Goal: Download file/media: Download file/media

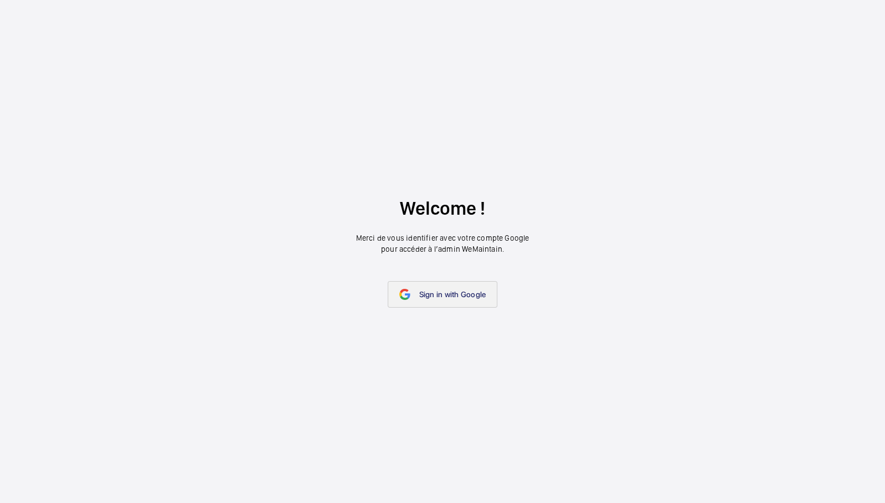
click at [469, 285] on link "Sign in with Google" at bounding box center [442, 294] width 110 height 27
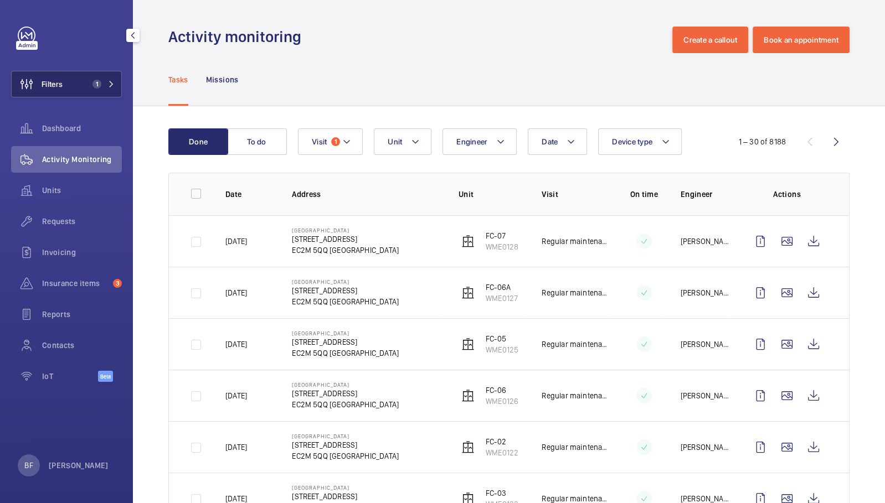
click at [105, 87] on span "1" at bounding box center [101, 84] width 27 height 9
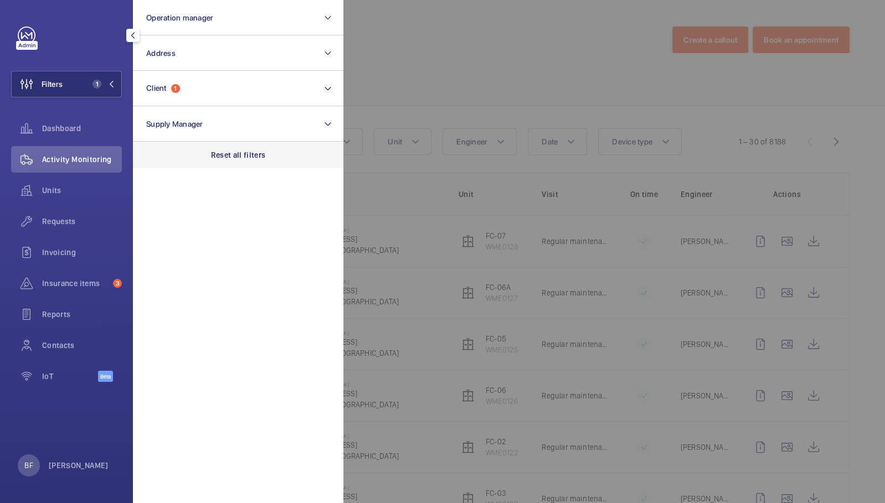
drag, startPoint x: 255, startPoint y: 166, endPoint x: 249, endPoint y: 157, distance: 10.4
click at [254, 166] on div "Reset all filters" at bounding box center [238, 155] width 210 height 27
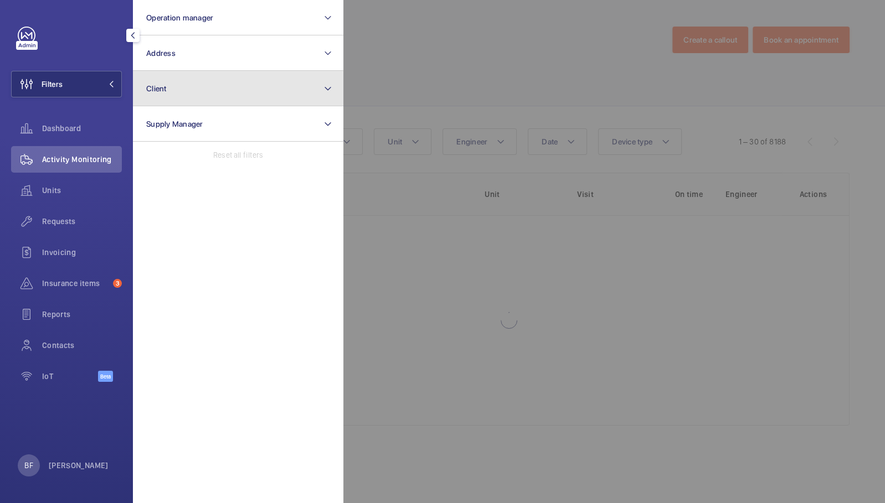
click at [195, 104] on button "Client" at bounding box center [238, 88] width 210 height 35
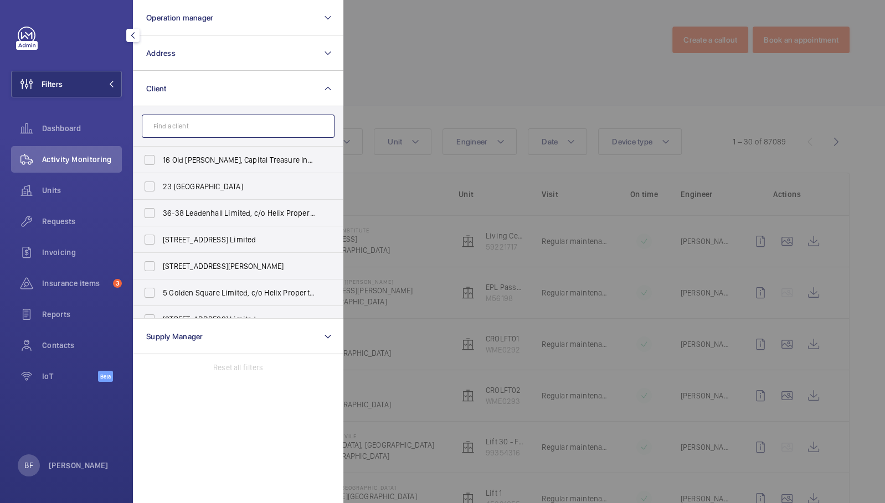
click at [180, 125] on input "text" at bounding box center [238, 126] width 193 height 23
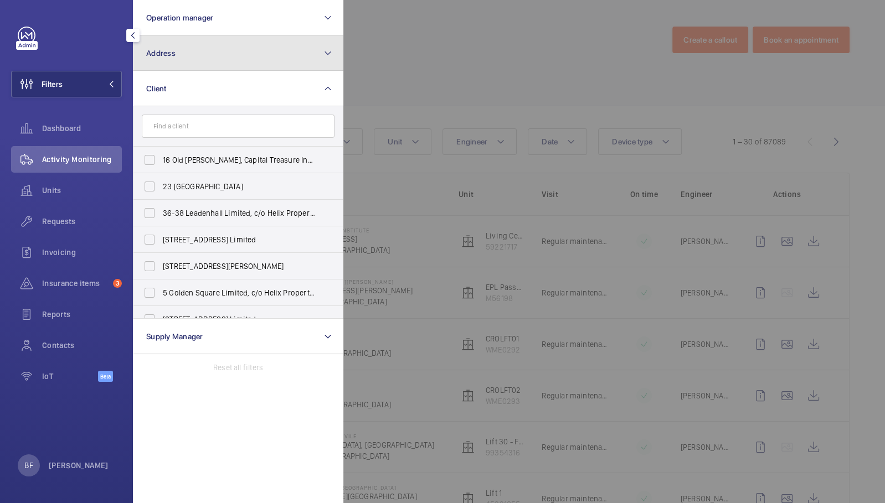
click at [193, 48] on button "Address" at bounding box center [238, 52] width 210 height 35
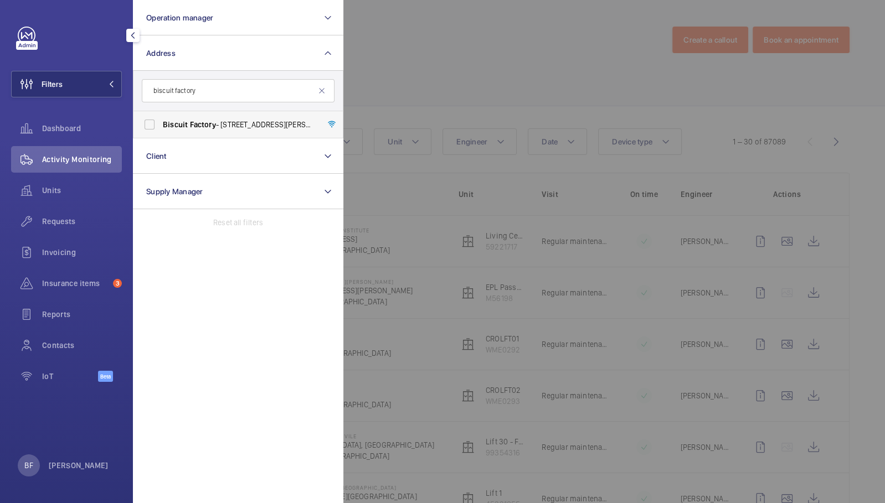
type input "biscuit factory"
click at [207, 130] on label "Biscuit Factory - [STREET_ADDRESS][PERSON_NAME]" at bounding box center [229, 124] width 193 height 27
click at [161, 130] on input "Biscuit Factory - [STREET_ADDRESS][PERSON_NAME]" at bounding box center [149, 124] width 22 height 22
checkbox input "true"
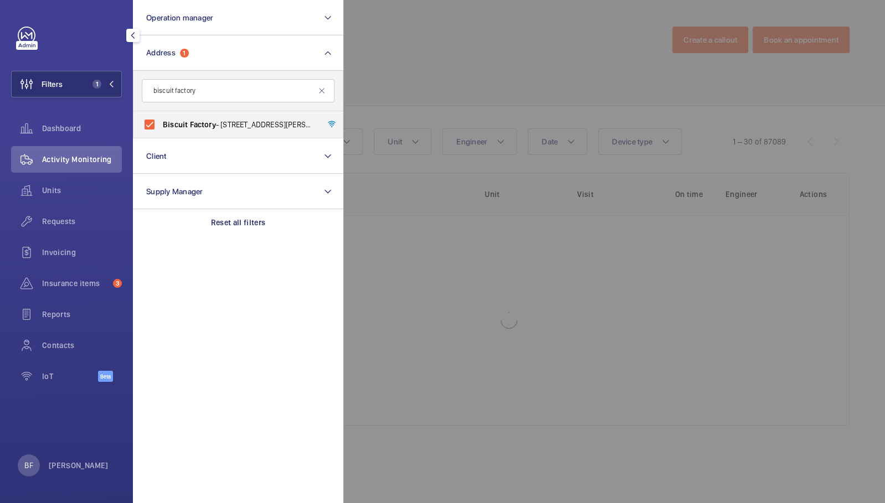
click at [508, 43] on div at bounding box center [785, 251] width 885 height 503
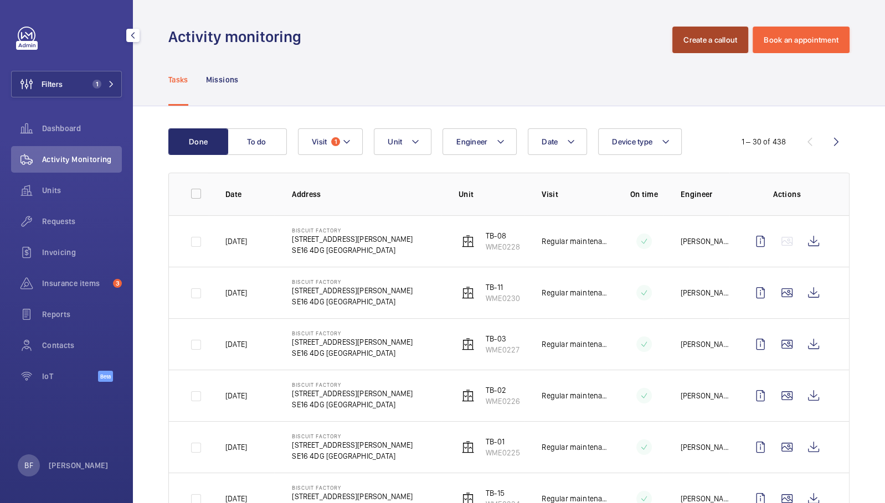
click at [713, 45] on button "Create a callout" at bounding box center [710, 40] width 76 height 27
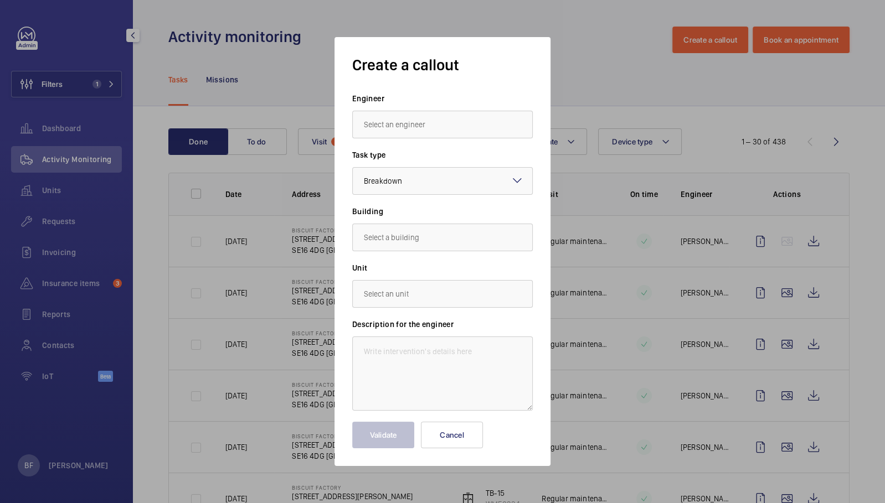
click at [391, 117] on input "text" at bounding box center [442, 125] width 180 height 28
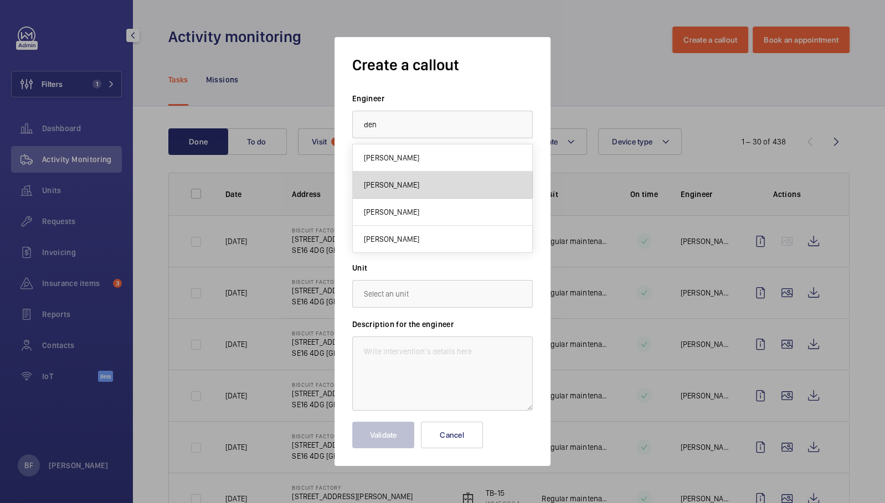
click at [394, 189] on span "[PERSON_NAME]" at bounding box center [391, 184] width 55 height 11
type input "[PERSON_NAME]"
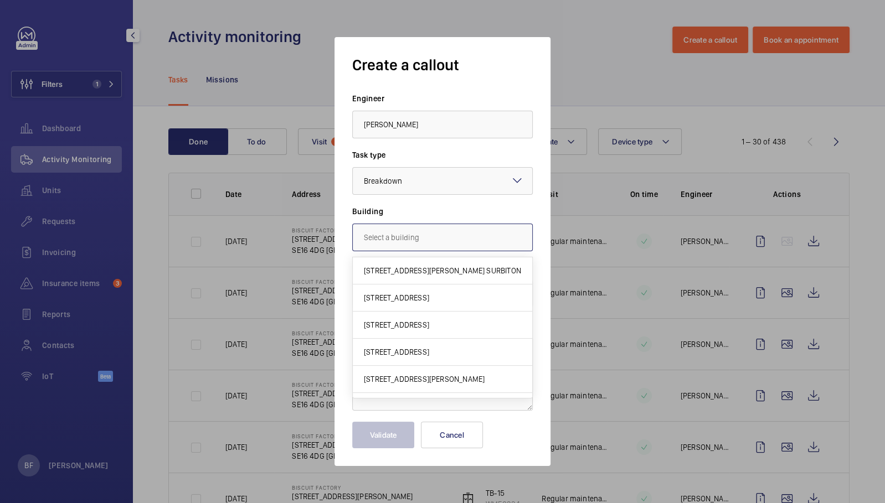
click at [431, 237] on input "text" at bounding box center [442, 238] width 180 height 28
type input "b"
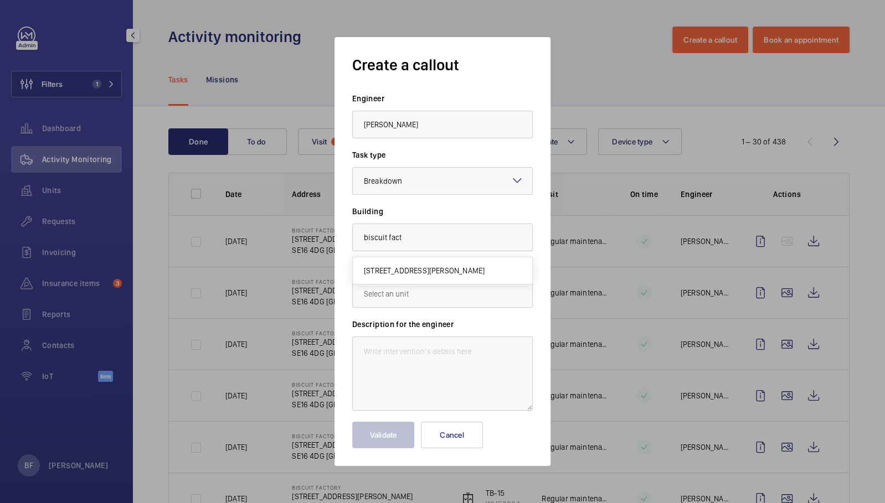
click at [428, 276] on mat-option "[STREET_ADDRESS][PERSON_NAME]" at bounding box center [442, 270] width 179 height 27
type input "[STREET_ADDRESS][PERSON_NAME]"
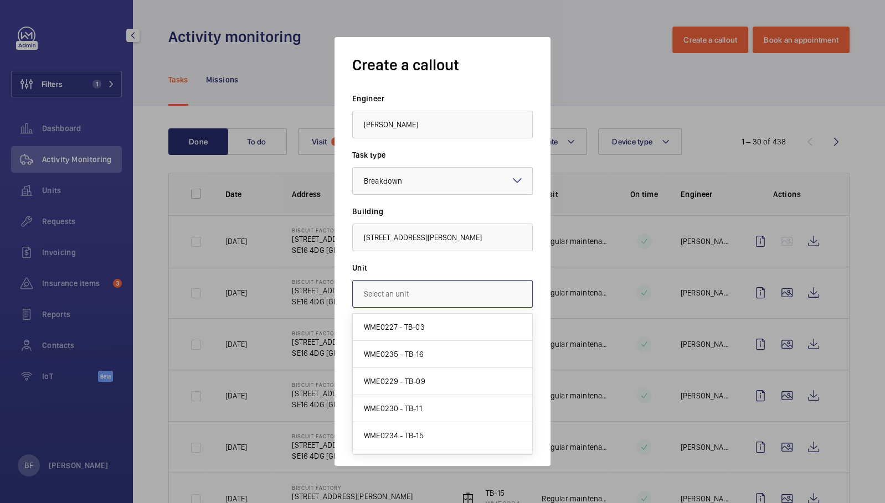
click at [416, 301] on input "text" at bounding box center [442, 294] width 180 height 28
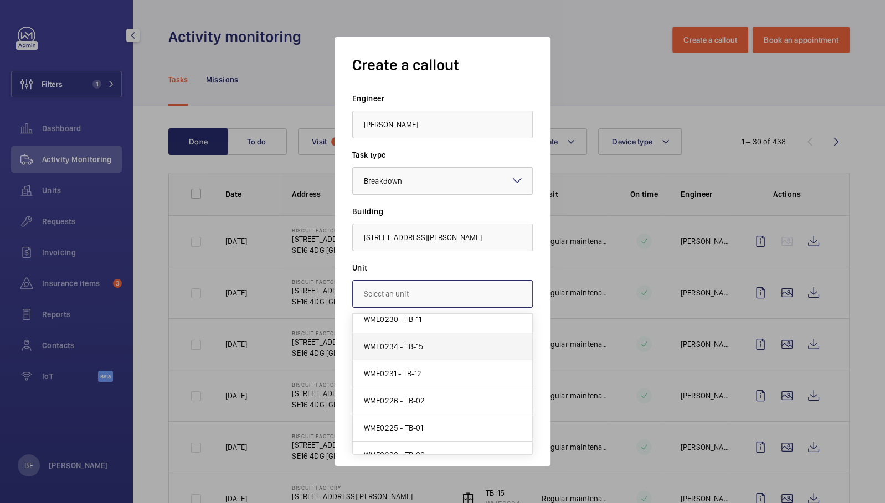
scroll to position [100, 0]
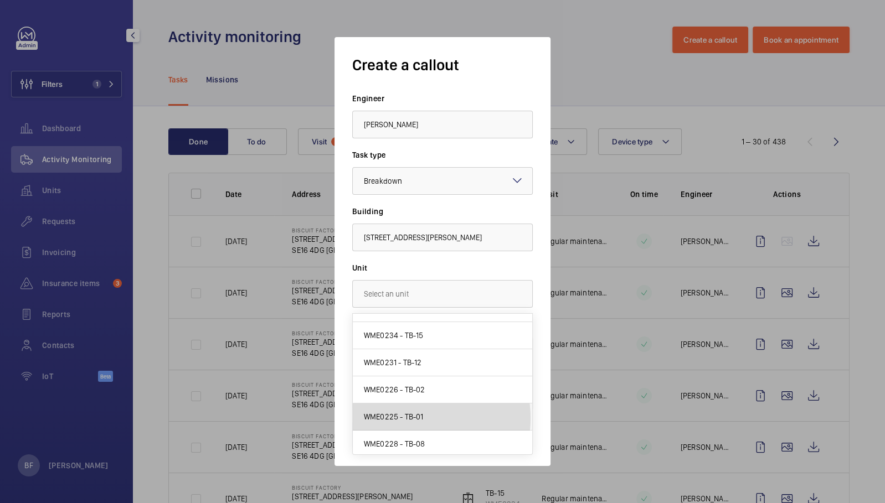
click at [410, 416] on span "WME0225 - TB-01" at bounding box center [394, 416] width 60 height 11
type input "WME0225 - TB-01"
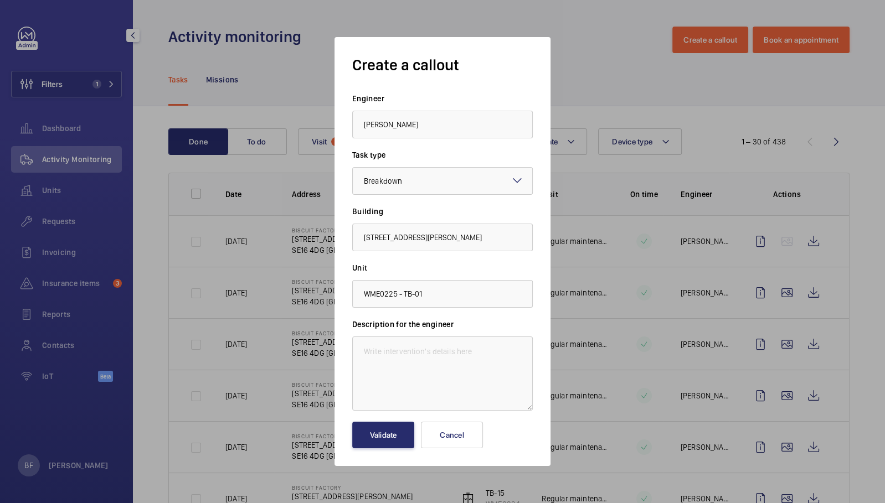
click at [395, 335] on div "Description for the engineer" at bounding box center [442, 365] width 180 height 92
click at [399, 352] on textarea at bounding box center [442, 374] width 180 height 74
click at [397, 356] on textarea at bounding box center [442, 374] width 180 height 74
paste textarea "A Block (TB 01) stuck on the ground floor."
click at [361, 356] on textarea "A Block (TB 01) stuck on the ground floor." at bounding box center [442, 374] width 180 height 74
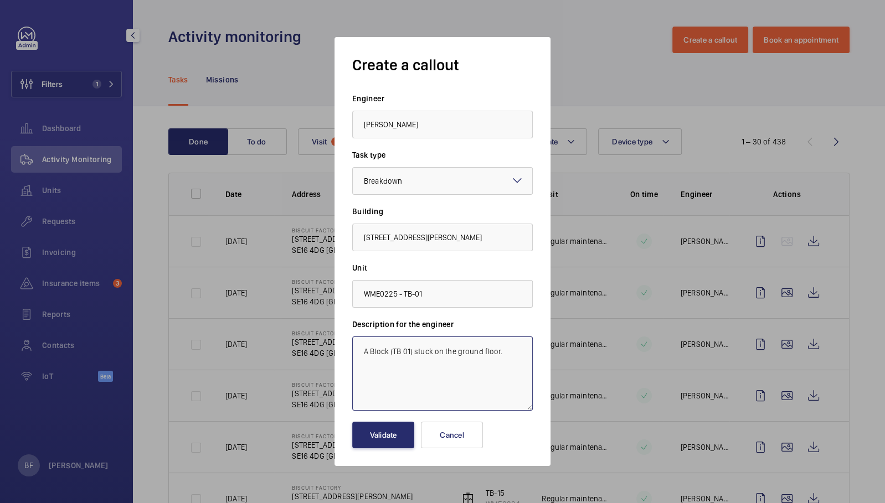
paste textarea "Job #350299"
type textarea "Job #350299 - A Block (TB 01) stuck on the ground floor."
click at [390, 435] on button "Validate" at bounding box center [383, 435] width 62 height 27
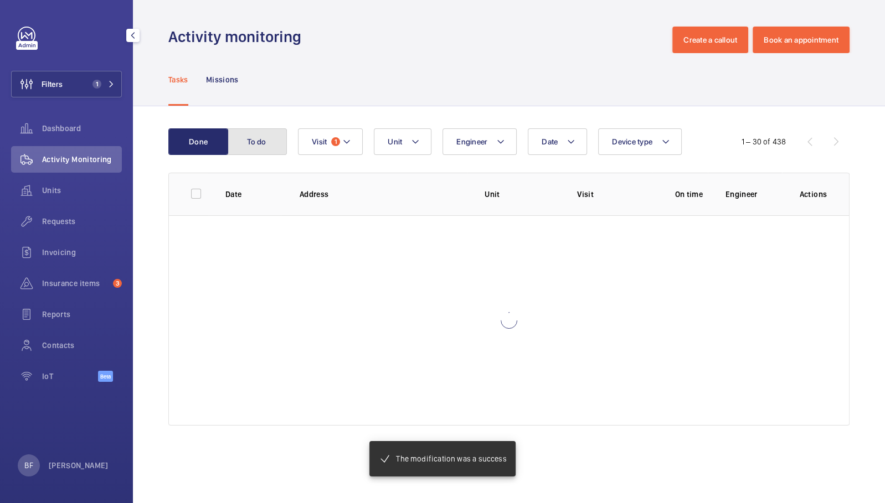
click at [247, 147] on button "To do" at bounding box center [257, 141] width 60 height 27
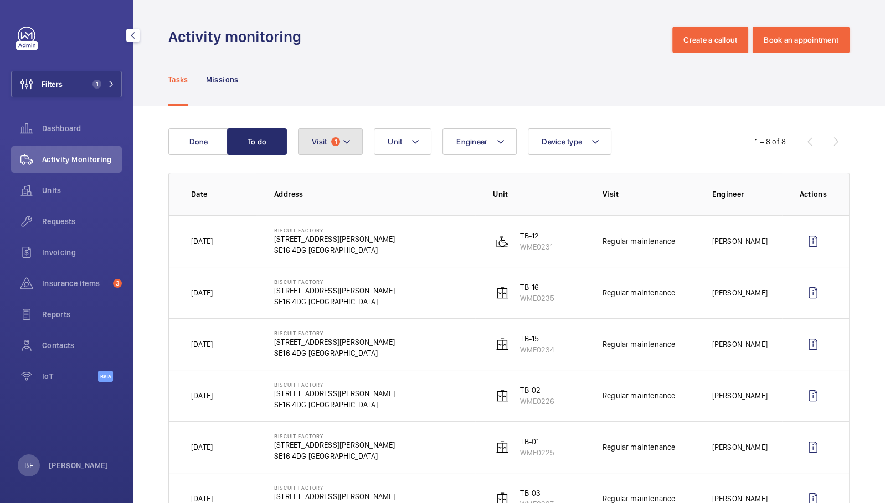
click at [342, 142] on mat-icon at bounding box center [346, 141] width 9 height 13
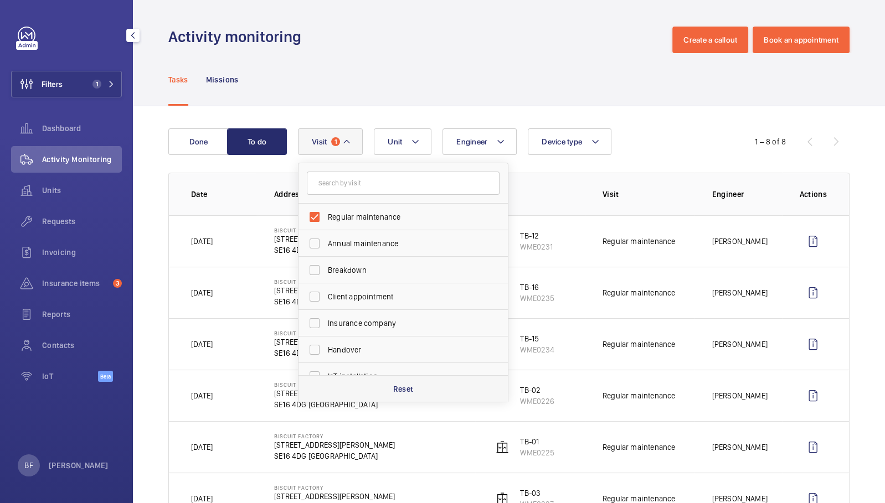
click at [348, 385] on div "Reset" at bounding box center [402, 388] width 209 height 27
checkbox input "false"
click at [364, 66] on div "Tasks Missions" at bounding box center [508, 79] width 681 height 53
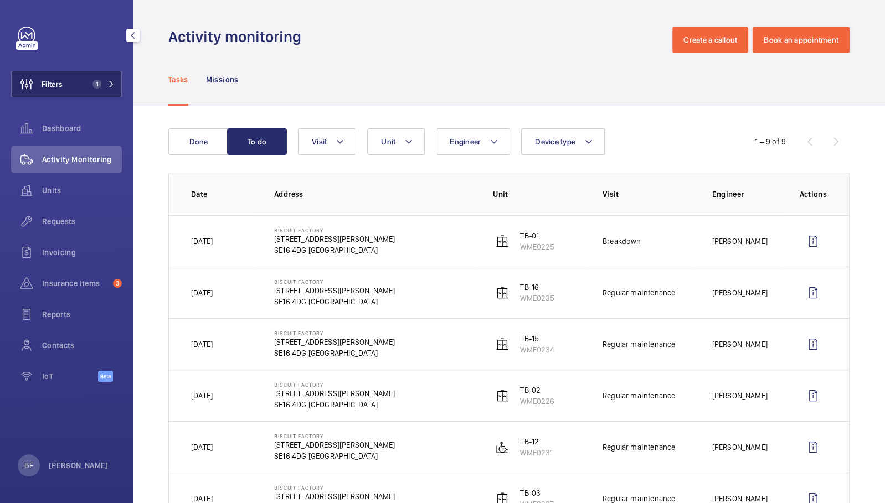
click at [110, 81] on mat-icon at bounding box center [111, 84] width 7 height 7
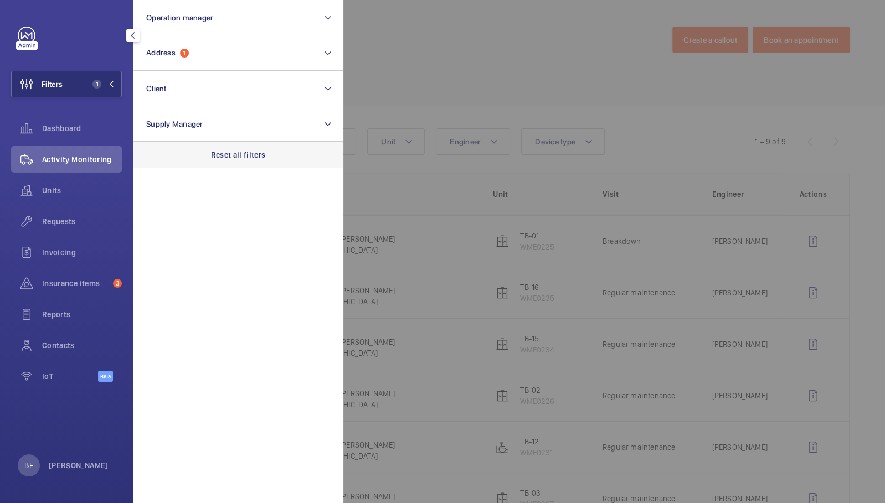
click at [246, 153] on p "Reset all filters" at bounding box center [238, 154] width 55 height 11
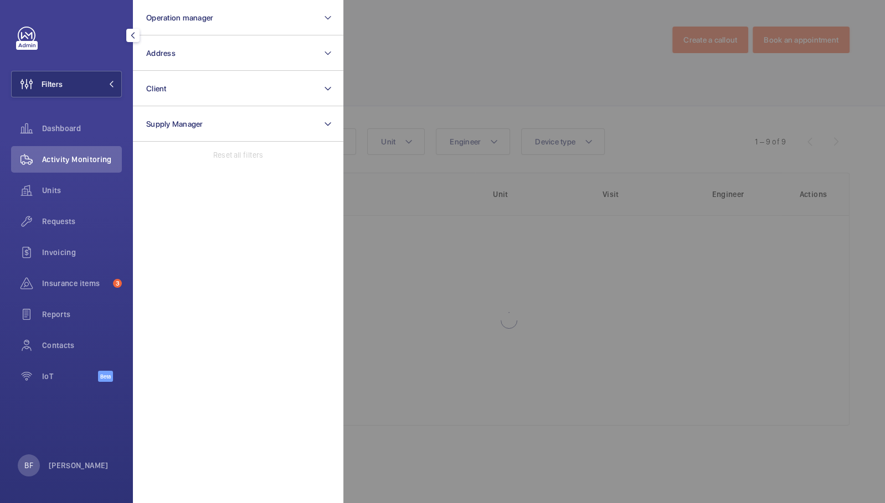
click at [488, 86] on div at bounding box center [785, 251] width 885 height 503
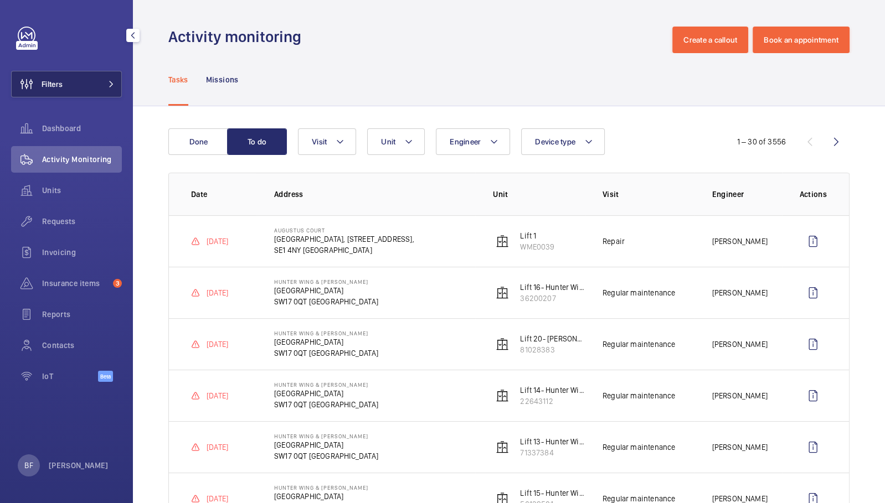
click at [89, 75] on button "Filters" at bounding box center [66, 84] width 111 height 27
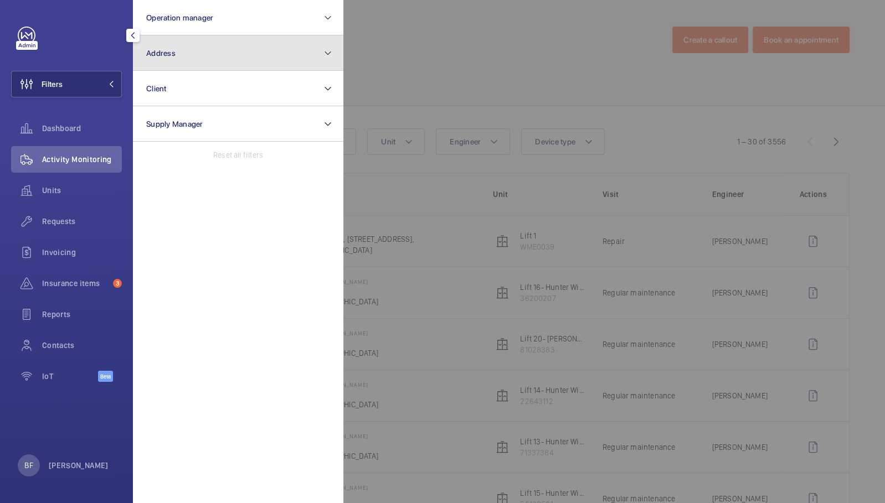
click at [228, 46] on button "Address" at bounding box center [238, 52] width 210 height 35
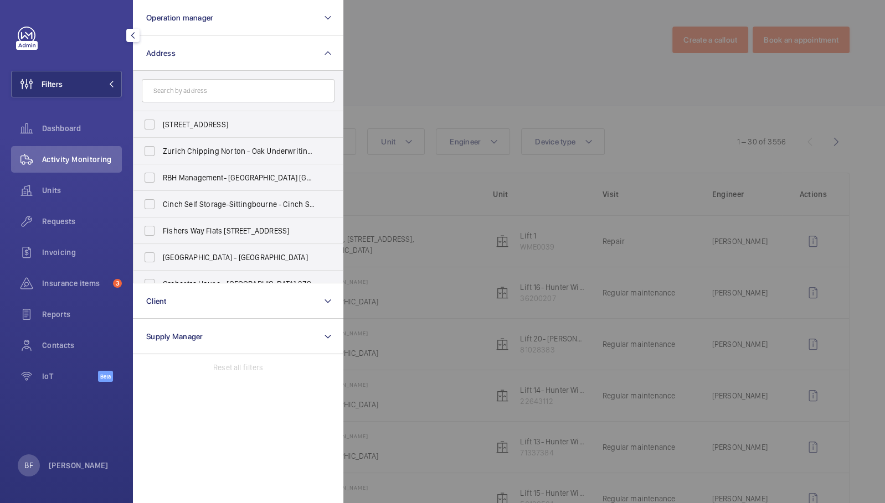
click at [207, 91] on input "text" at bounding box center [238, 90] width 193 height 23
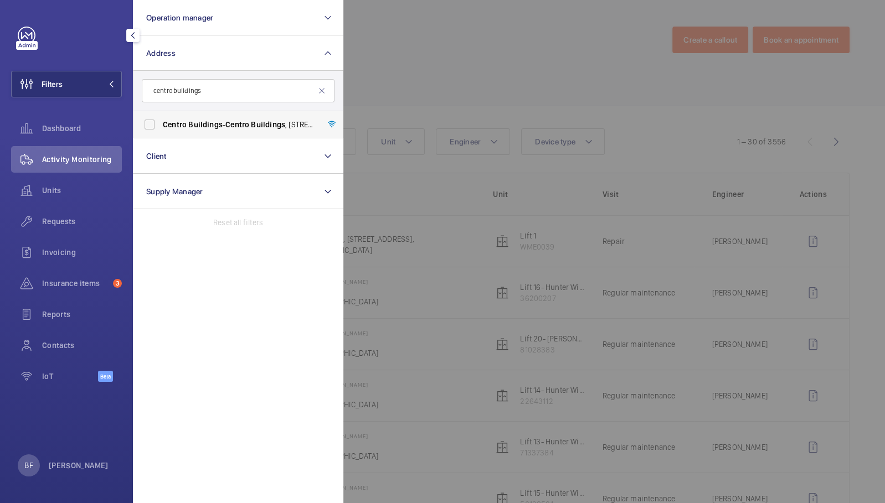
type input "centro buildings"
click at [209, 128] on span "Buildings" at bounding box center [205, 124] width 34 height 9
click at [161, 128] on input "[GEOGRAPHIC_DATA] - [GEOGRAPHIC_DATA] , [STREET_ADDRESS][PERSON_NAME]" at bounding box center [149, 124] width 22 height 22
checkbox input "true"
click at [494, 93] on div at bounding box center [785, 251] width 885 height 503
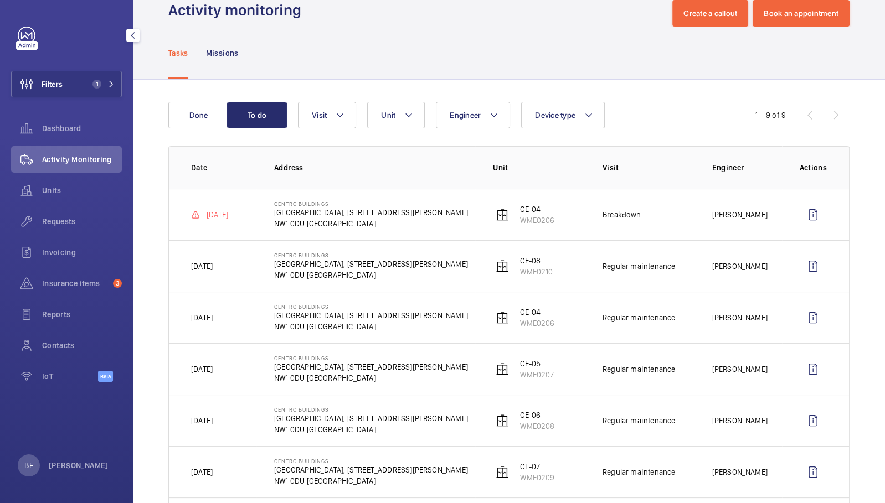
scroll to position [28, 0]
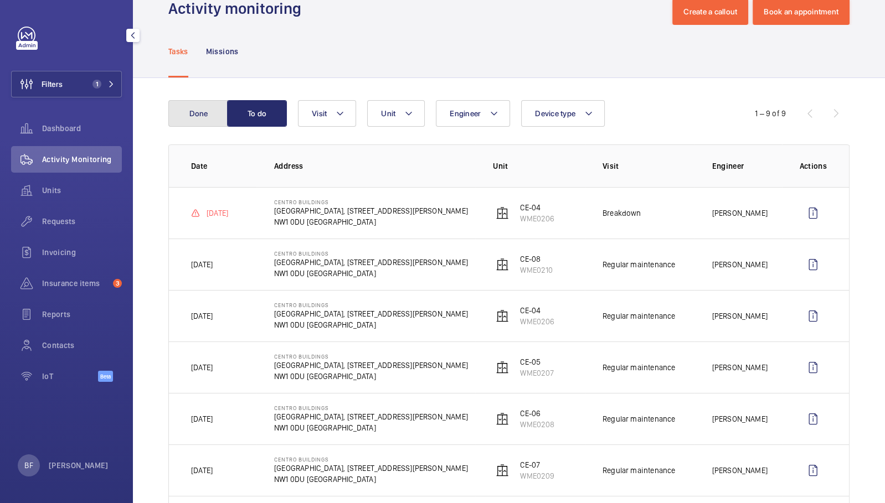
click at [203, 110] on button "Done" at bounding box center [198, 113] width 60 height 27
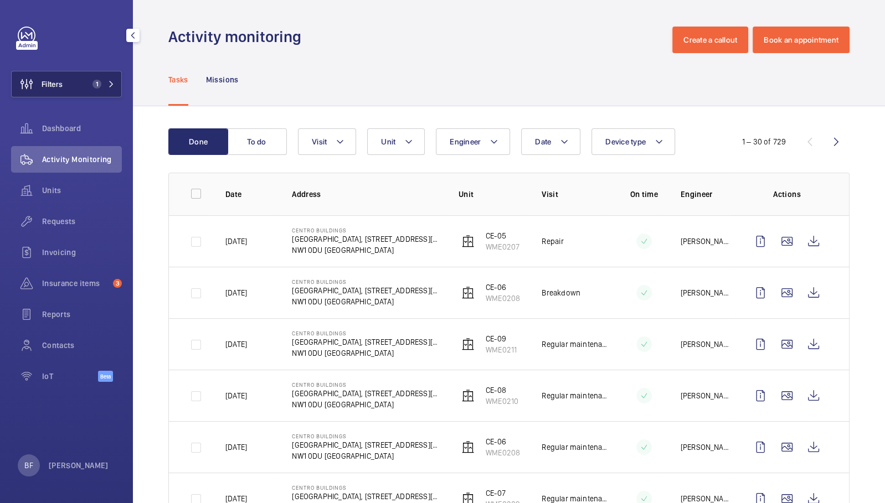
click at [96, 84] on span "1" at bounding box center [96, 84] width 9 height 9
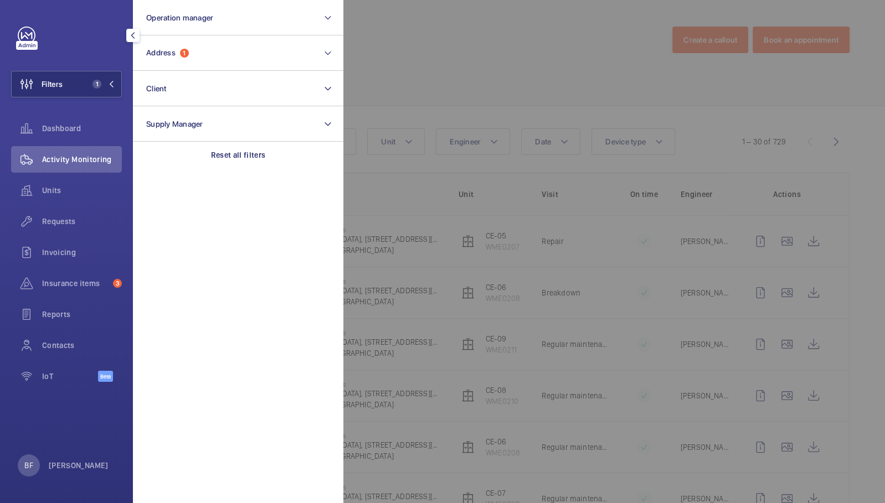
click at [576, 54] on div at bounding box center [785, 251] width 885 height 503
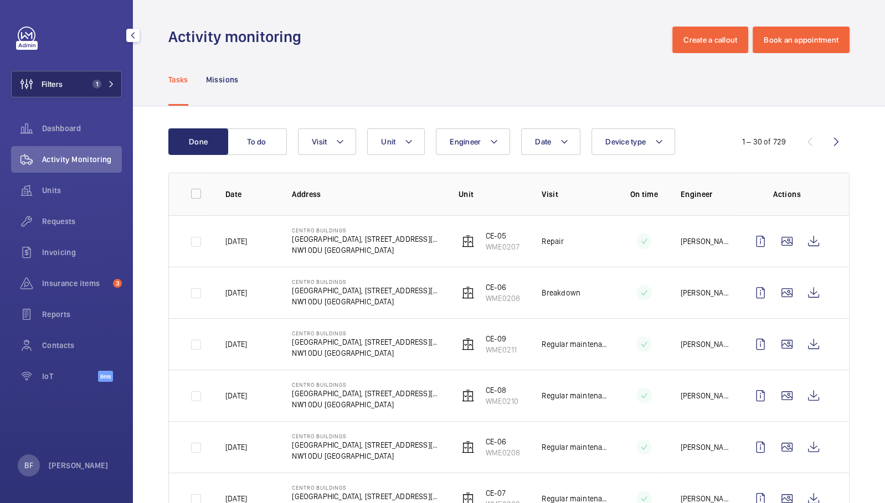
click at [112, 71] on button "Filters 1" at bounding box center [66, 84] width 111 height 27
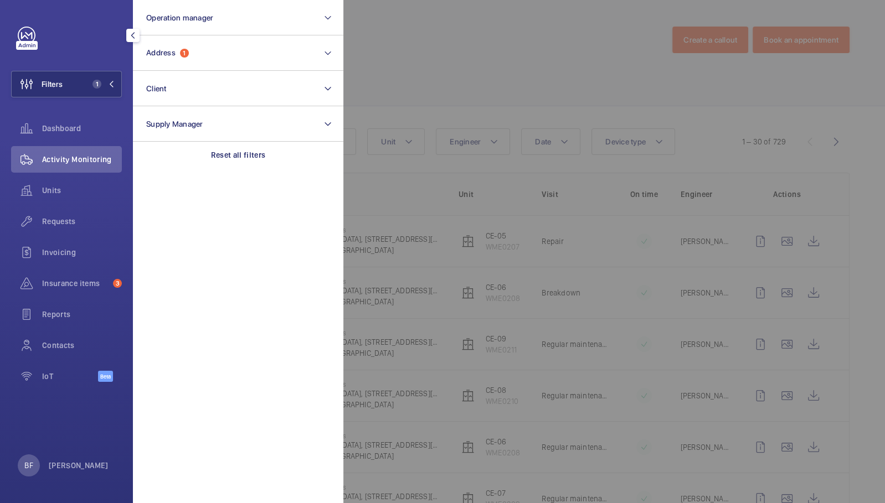
click at [247, 170] on section "Operation manager Address 1 Client Supply Manager Reset all filters" at bounding box center [238, 251] width 210 height 503
click at [247, 156] on p "Reset all filters" at bounding box center [238, 154] width 55 height 11
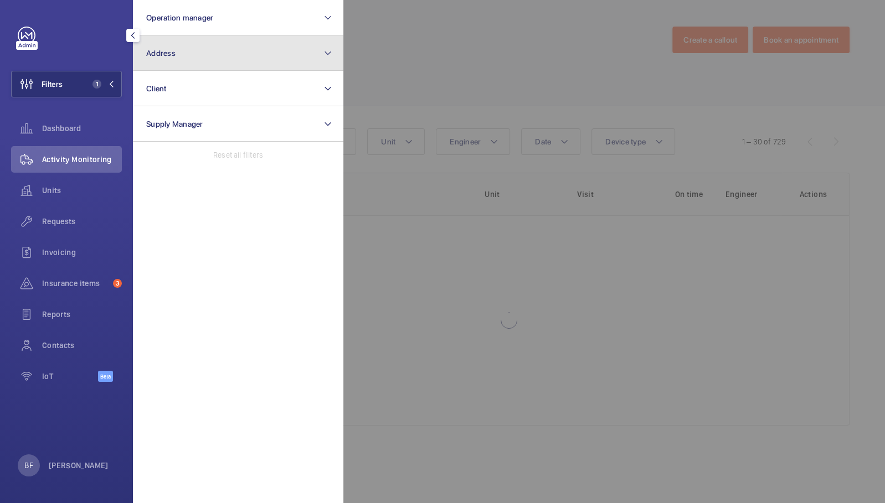
click at [205, 60] on button "Address" at bounding box center [238, 52] width 210 height 35
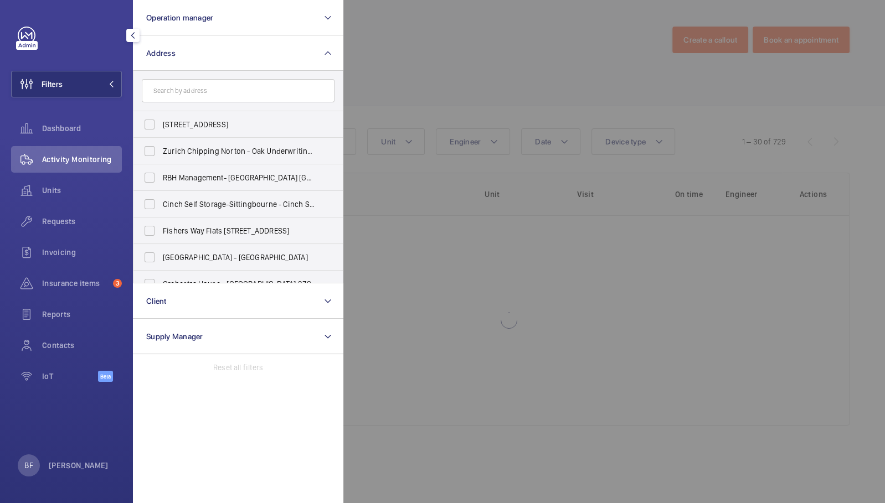
click at [209, 89] on input "text" at bounding box center [238, 90] width 193 height 23
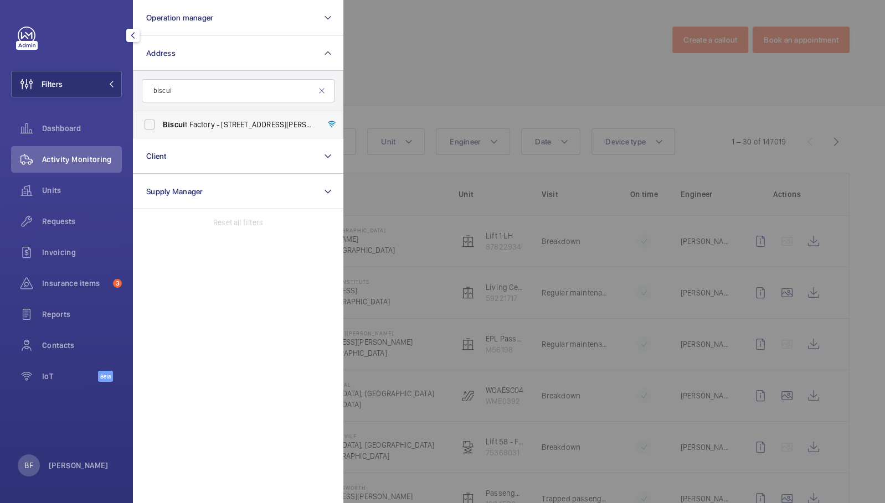
type input "biscui"
click at [208, 126] on span "Biscui t Factory - [STREET_ADDRESS][PERSON_NAME]" at bounding box center [239, 124] width 152 height 11
click at [161, 126] on input "Biscui t Factory - [STREET_ADDRESS][PERSON_NAME]" at bounding box center [149, 124] width 22 height 22
checkbox input "true"
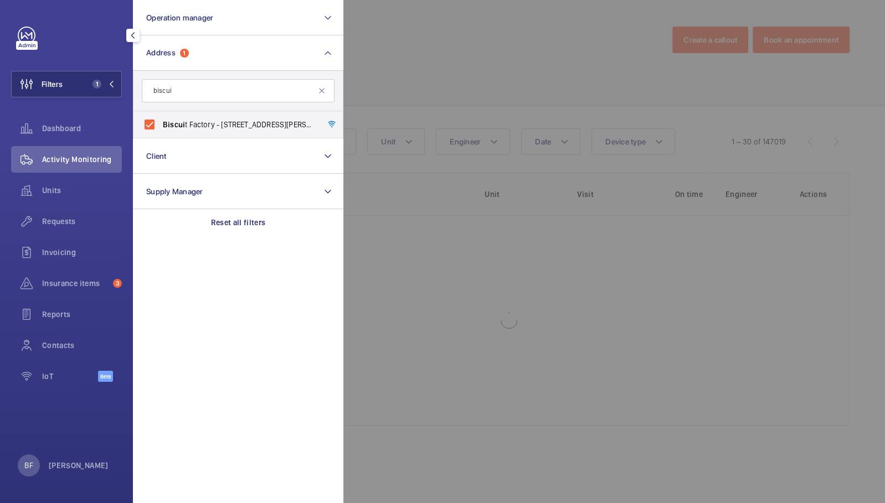
click at [510, 56] on div at bounding box center [785, 251] width 885 height 503
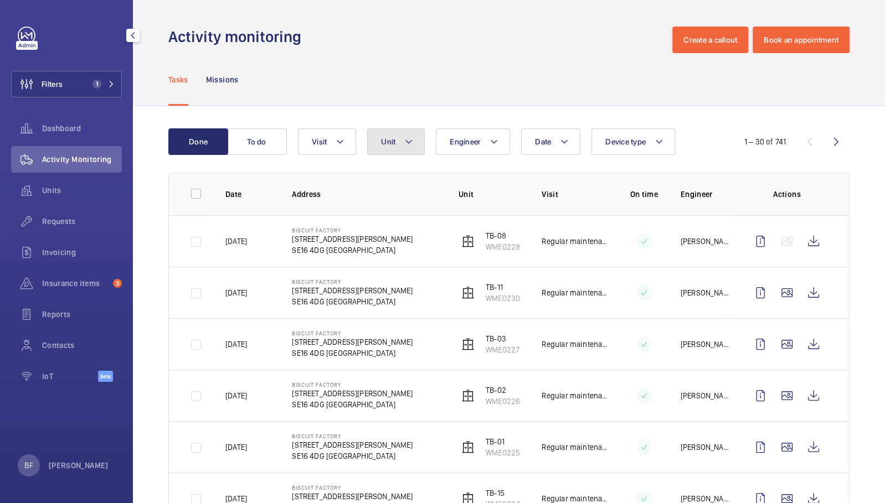
click at [402, 153] on button "Unit" at bounding box center [396, 141] width 58 height 27
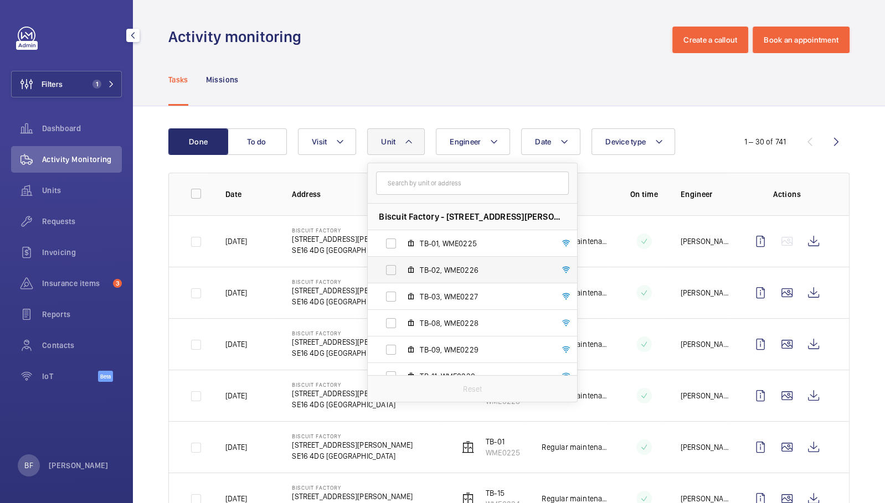
click at [438, 265] on span "TB-02, WME0226" at bounding box center [484, 270] width 128 height 11
click at [402, 264] on input "TB-02, WME0226" at bounding box center [391, 270] width 22 height 22
checkbox input "true"
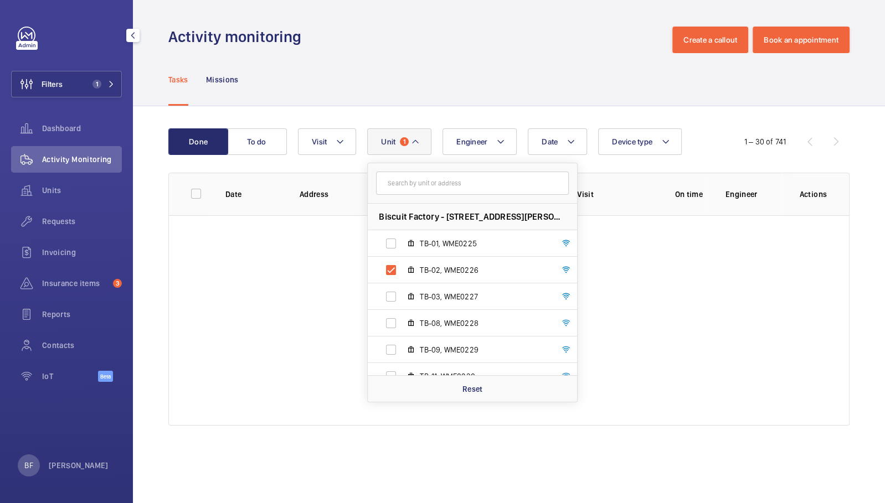
click at [380, 99] on div "Tasks Missions" at bounding box center [508, 79] width 681 height 53
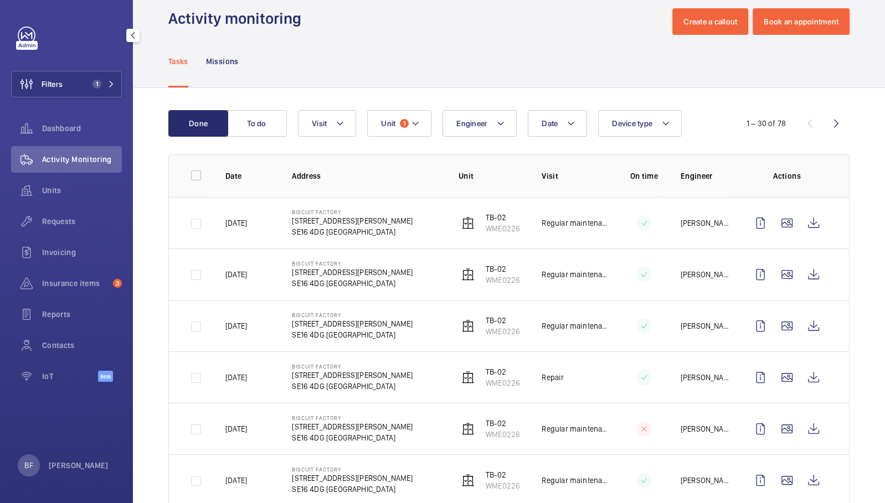
scroll to position [19, 0]
click at [84, 287] on span "Insurance items" at bounding box center [75, 283] width 66 height 11
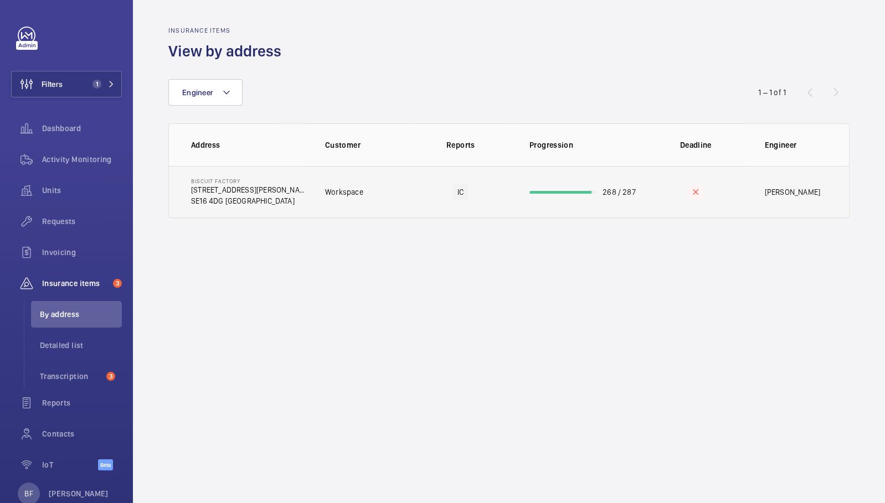
click at [378, 192] on td "Workspace" at bounding box center [358, 192] width 102 height 52
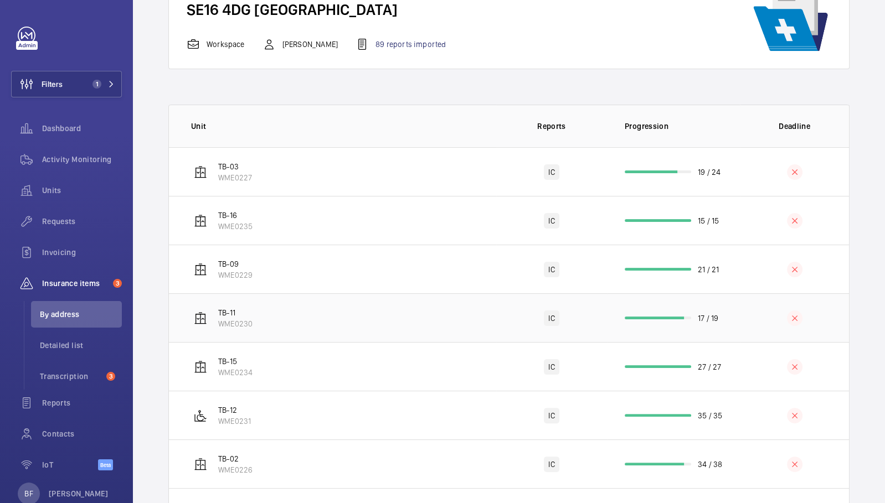
scroll to position [220, 0]
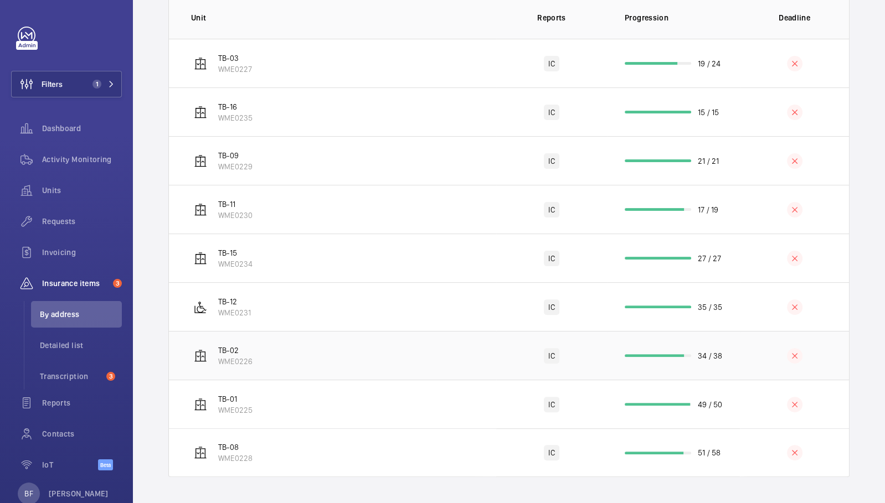
click at [301, 352] on td "TB-02 WME0226" at bounding box center [332, 355] width 327 height 49
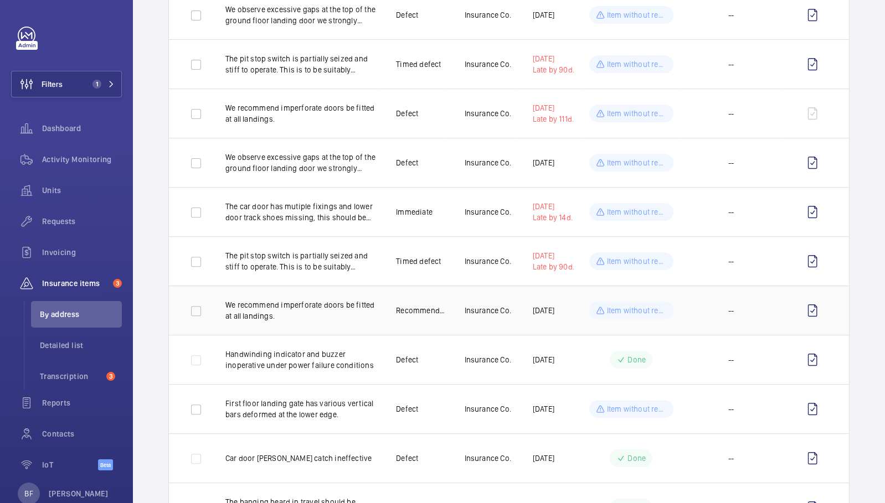
scroll to position [286, 0]
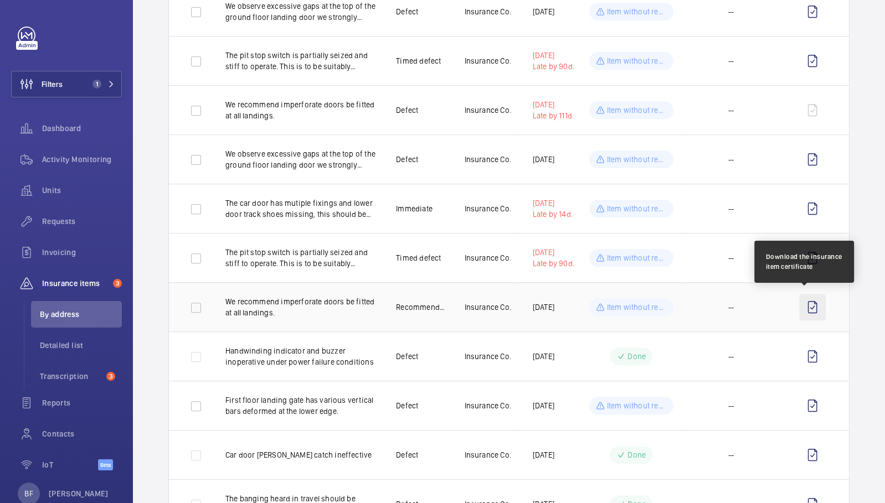
click at [804, 305] on wm-front-icon-button at bounding box center [812, 307] width 27 height 27
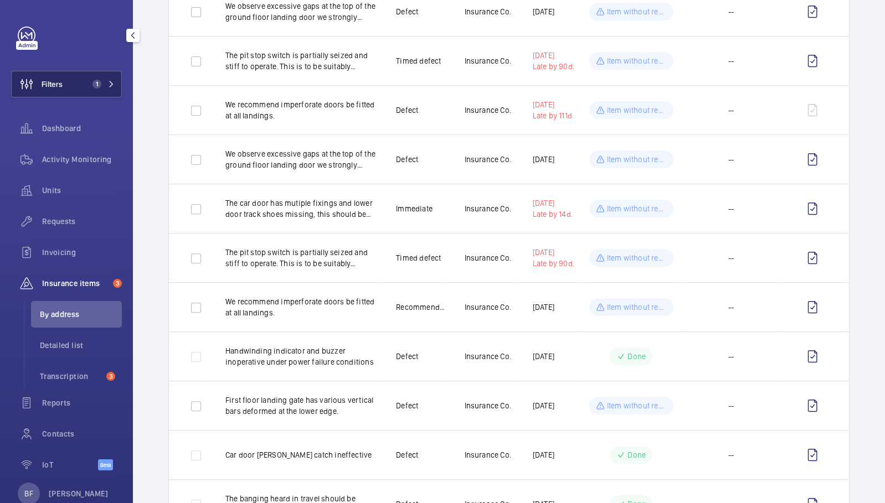
click at [99, 90] on button "Filters 1" at bounding box center [66, 84] width 111 height 27
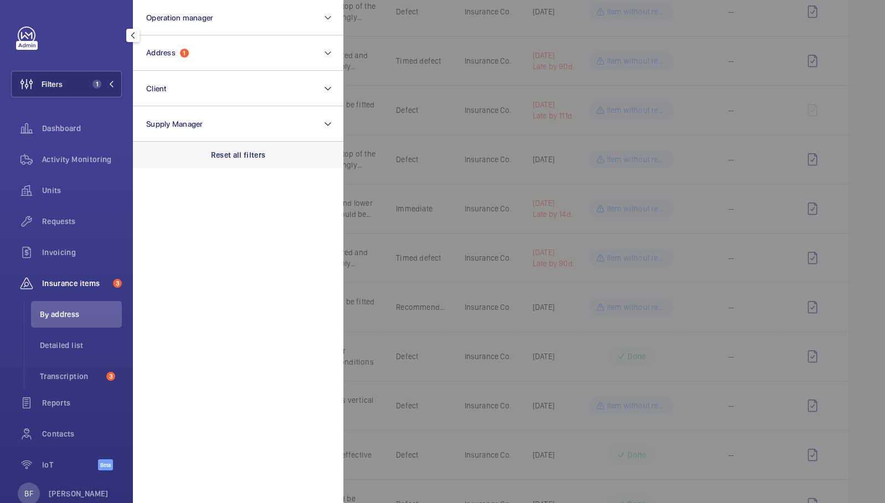
click at [232, 147] on div "Reset all filters" at bounding box center [238, 155] width 210 height 27
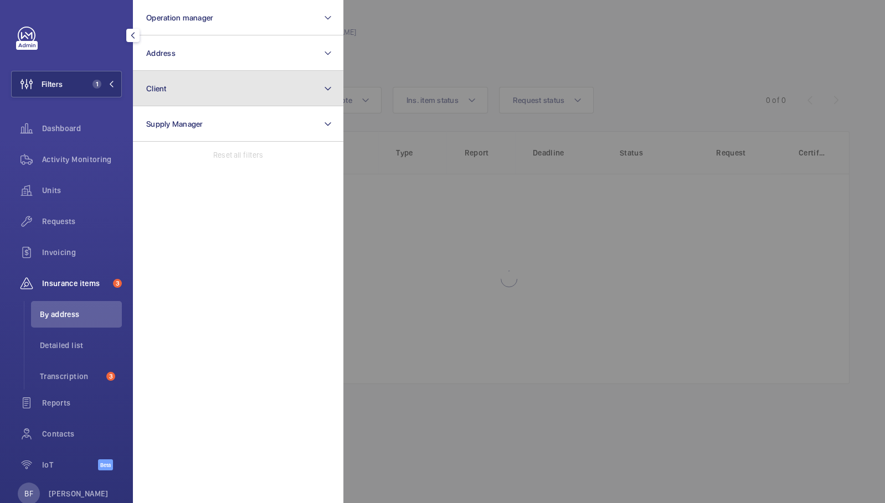
click at [208, 84] on button "Client" at bounding box center [238, 88] width 210 height 35
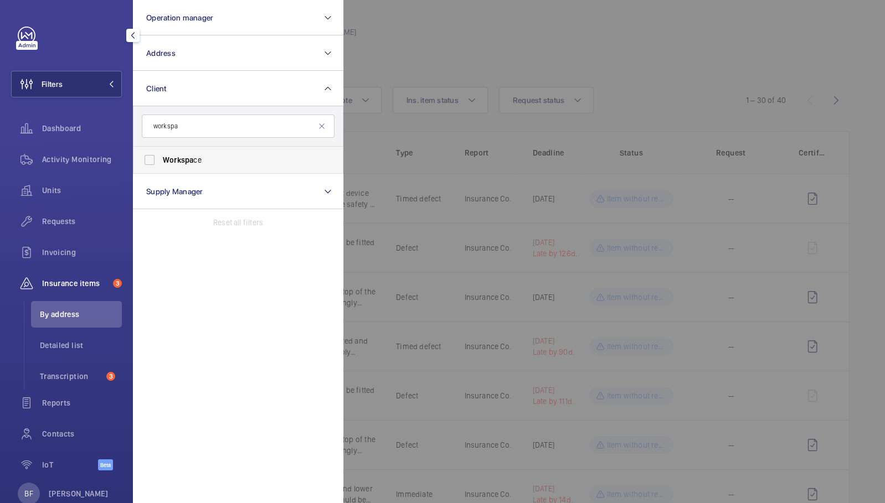
type input "workspa"
click at [205, 162] on span "Workspa ce" at bounding box center [239, 159] width 152 height 11
click at [161, 162] on input "Workspa ce" at bounding box center [149, 160] width 22 height 22
checkbox input "true"
click at [559, 44] on div at bounding box center [785, 251] width 885 height 503
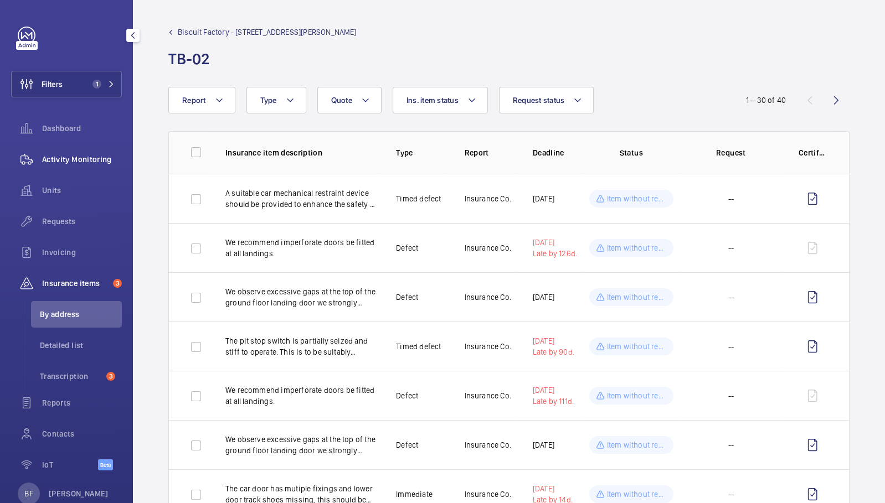
click at [67, 167] on div "Activity Monitoring" at bounding box center [66, 159] width 111 height 27
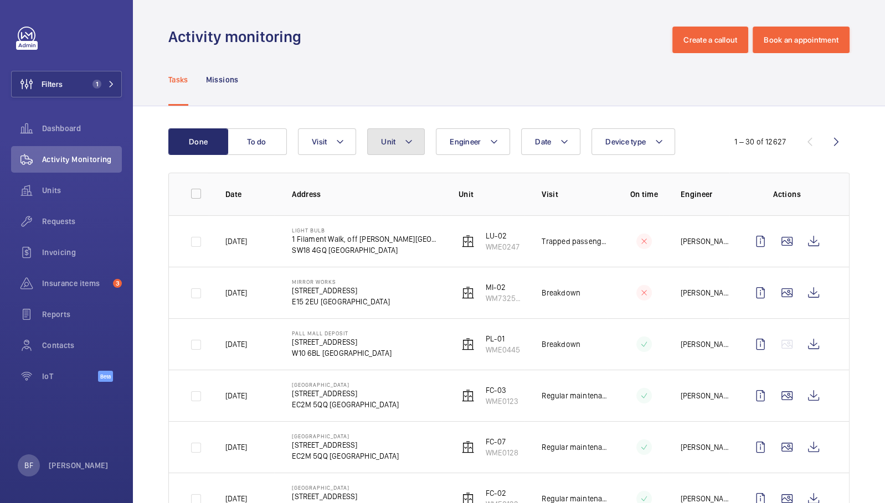
click at [419, 147] on button "Unit" at bounding box center [396, 141] width 58 height 27
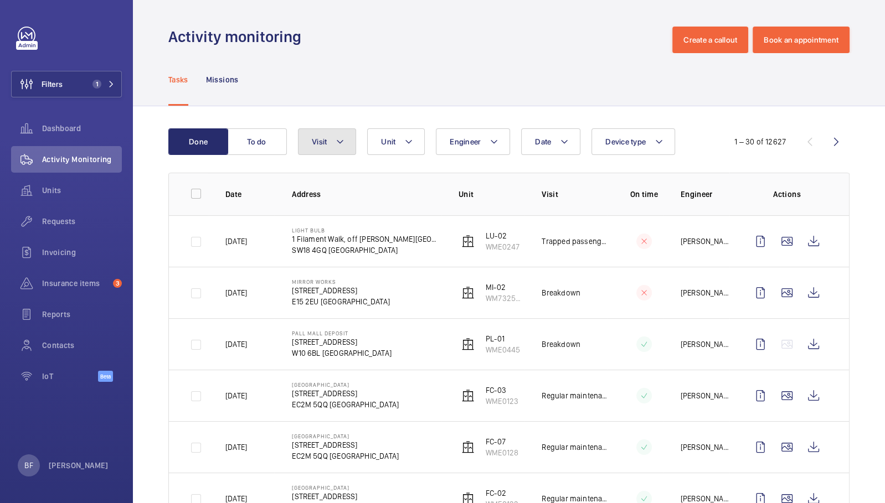
click at [324, 146] on button "Visit" at bounding box center [327, 141] width 58 height 27
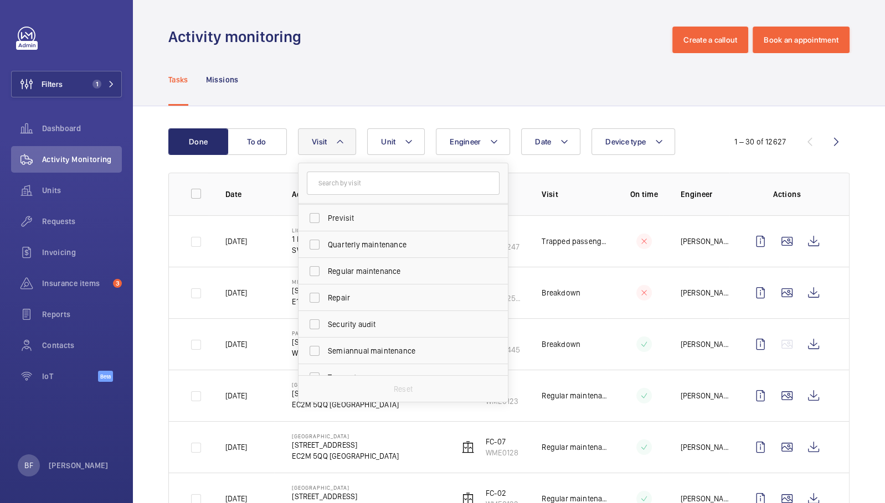
scroll to position [161, 0]
click at [404, 272] on span "Regular maintenance" at bounding box center [404, 268] width 152 height 11
click at [325, 272] on input "Regular maintenance" at bounding box center [314, 269] width 22 height 22
checkbox input "true"
click at [511, 58] on div "Tasks Missions" at bounding box center [508, 79] width 681 height 53
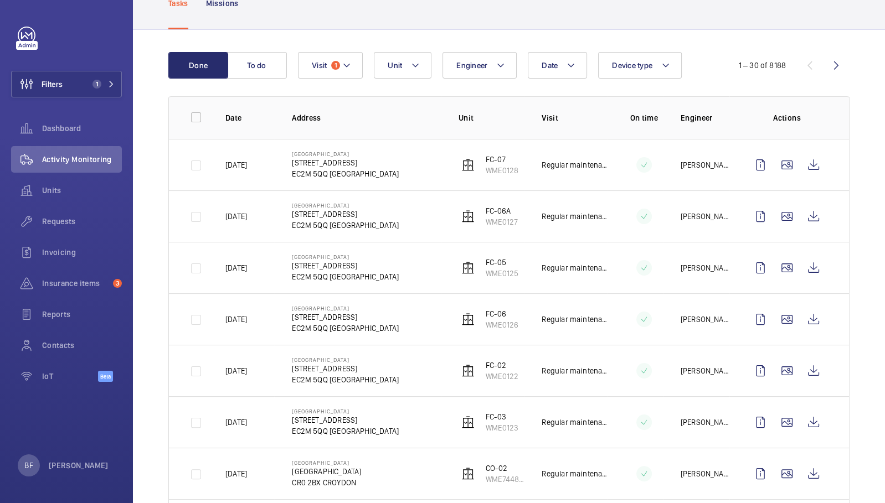
scroll to position [81, 0]
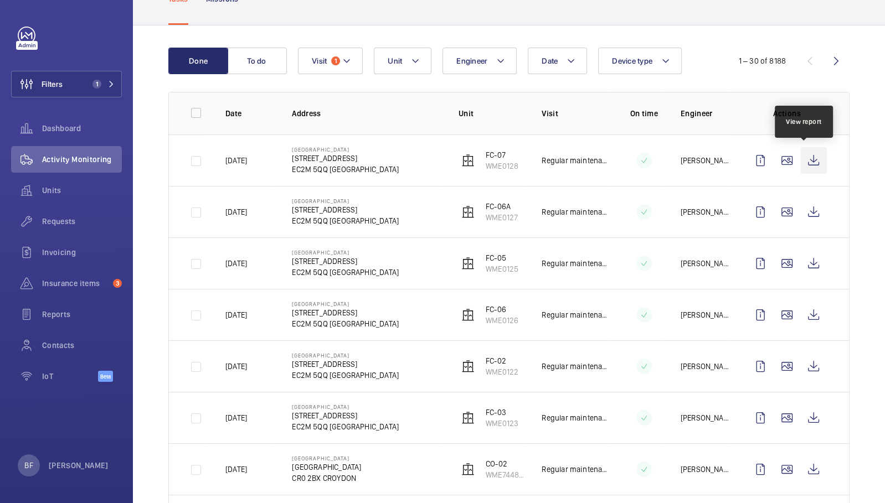
click at [807, 155] on wm-front-icon-button at bounding box center [813, 160] width 27 height 27
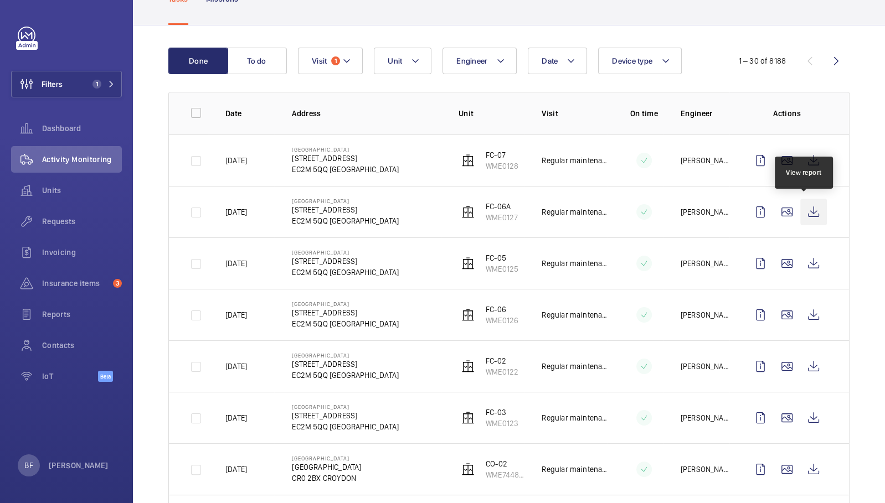
click at [807, 210] on wm-front-icon-button at bounding box center [813, 212] width 27 height 27
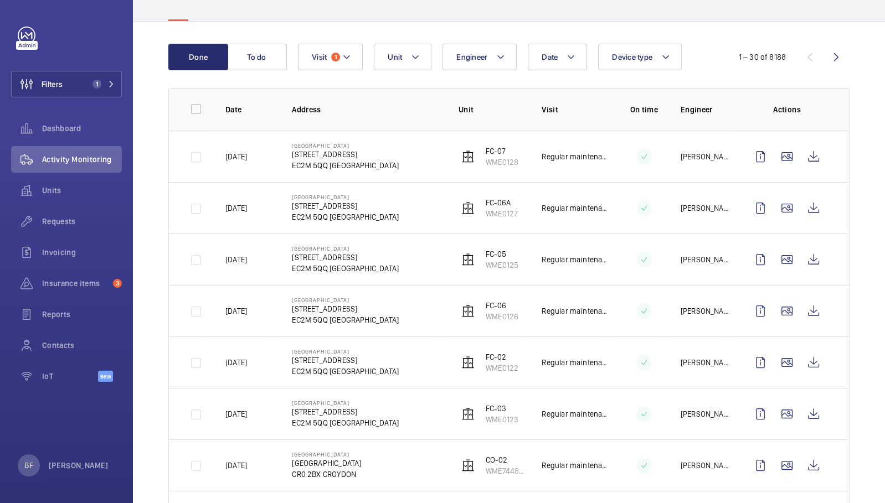
scroll to position [97, 0]
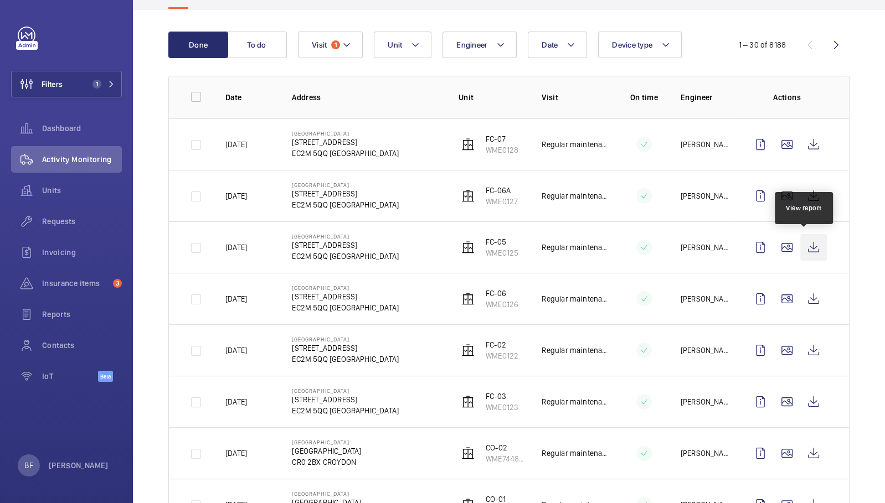
click at [803, 246] on wm-front-icon-button at bounding box center [813, 247] width 27 height 27
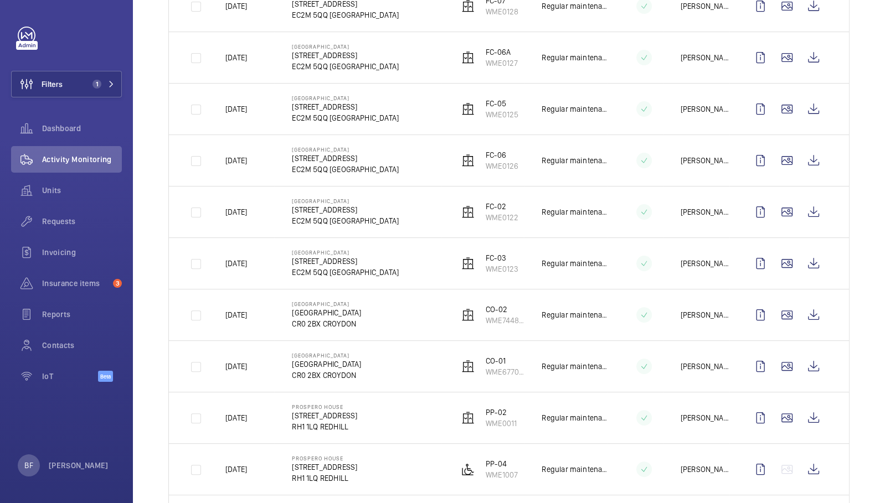
scroll to position [218, 0]
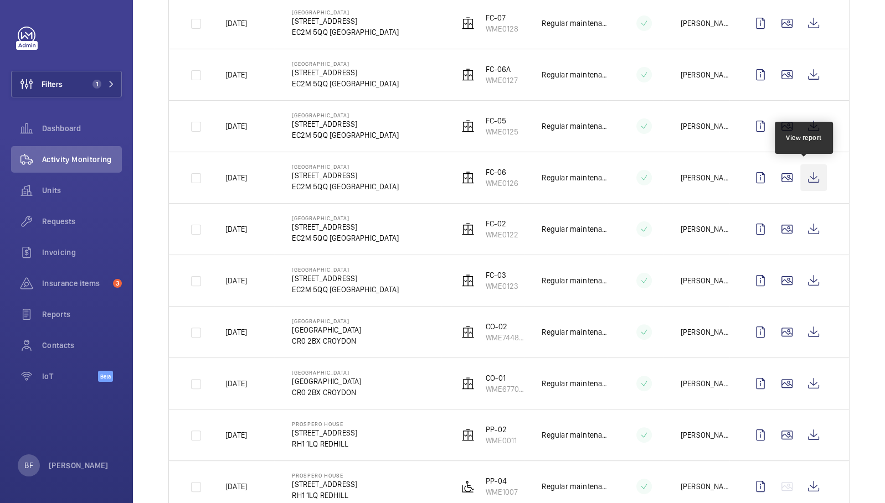
click at [811, 179] on wm-front-icon-button at bounding box center [813, 177] width 27 height 27
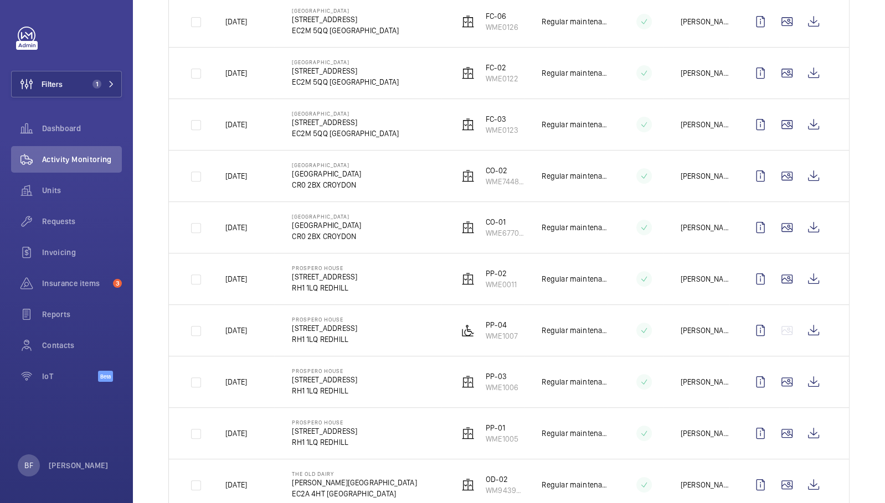
scroll to position [368, 0]
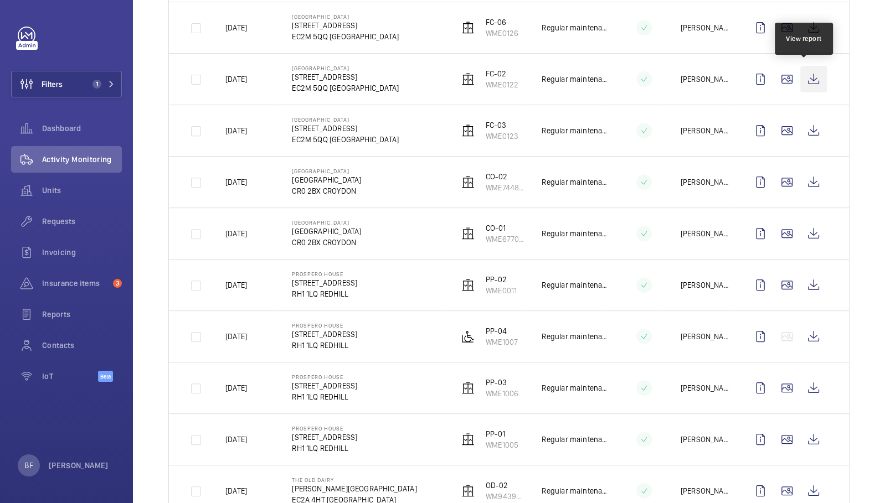
click at [802, 77] on wm-front-icon-button at bounding box center [813, 79] width 27 height 27
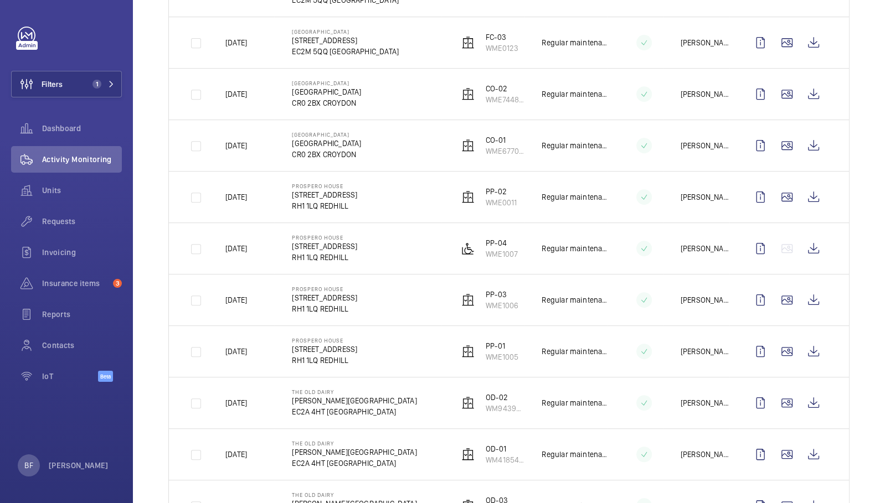
scroll to position [459, 0]
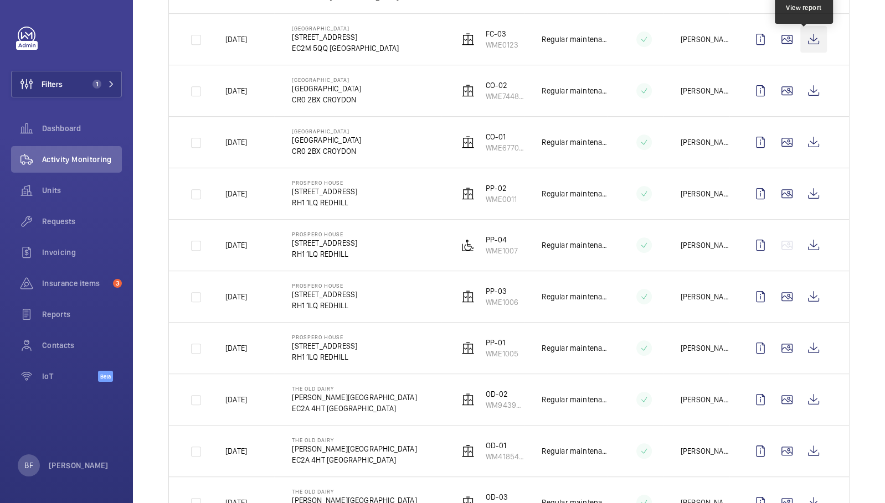
click at [806, 37] on wm-front-icon-button at bounding box center [813, 39] width 27 height 27
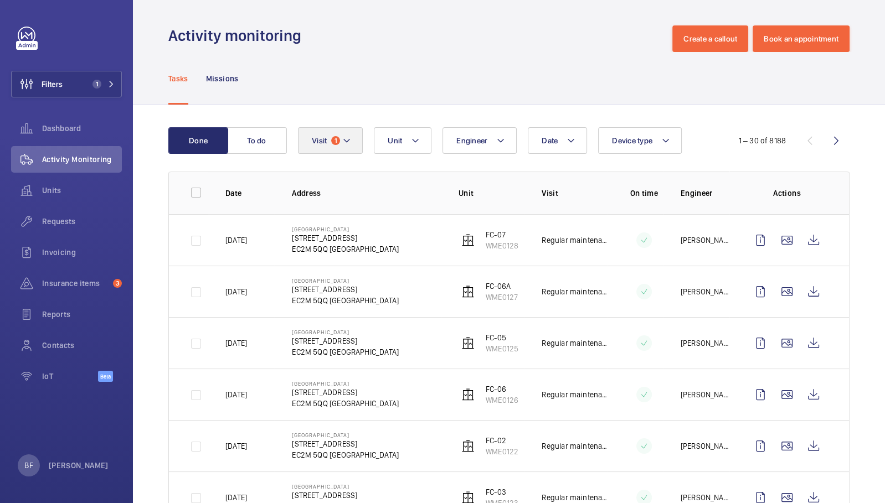
scroll to position [0, 0]
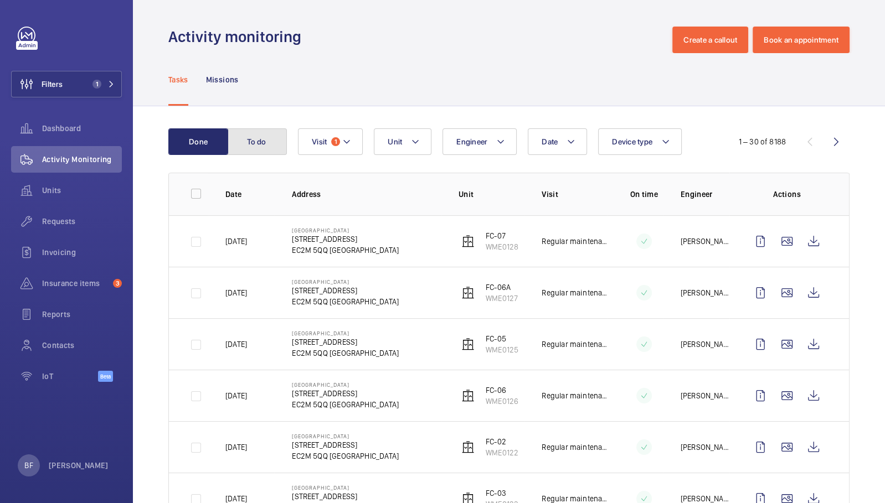
click at [241, 136] on button "To do" at bounding box center [257, 141] width 60 height 27
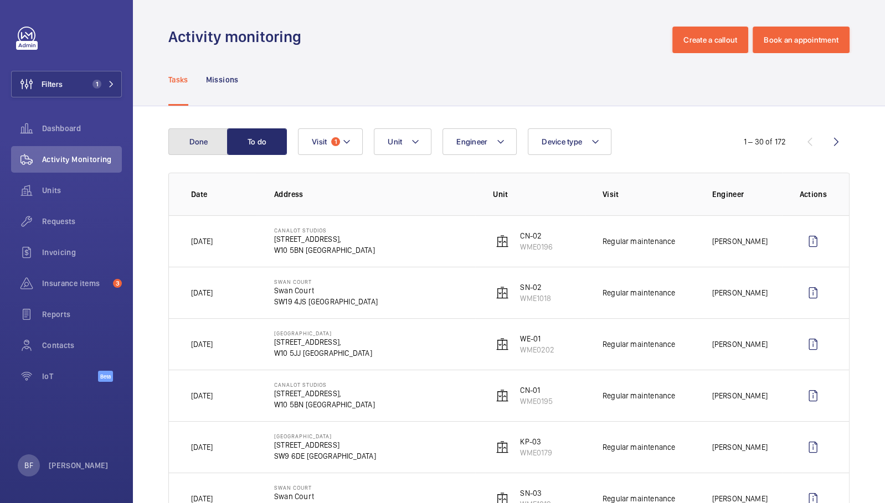
click at [213, 143] on button "Done" at bounding box center [198, 141] width 60 height 27
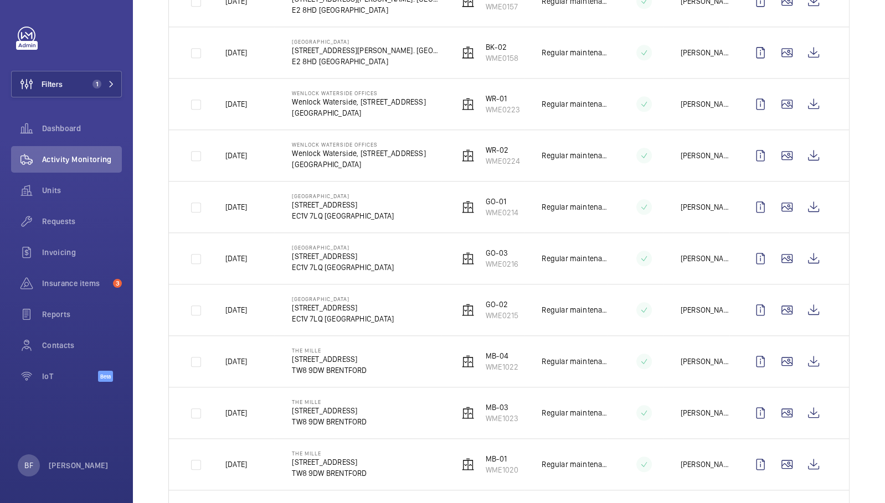
scroll to position [1011, 0]
click at [804, 98] on wm-front-icon-button at bounding box center [813, 105] width 27 height 27
click at [808, 149] on wm-front-icon-button at bounding box center [813, 156] width 27 height 27
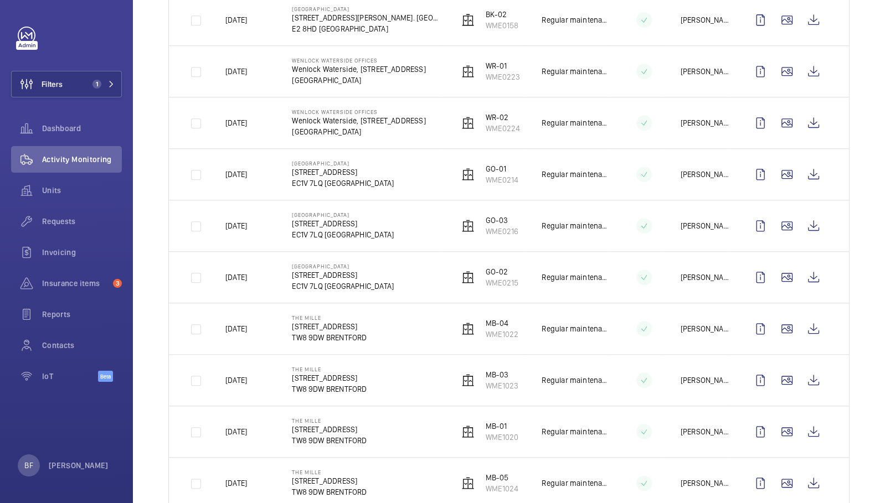
scroll to position [1047, 0]
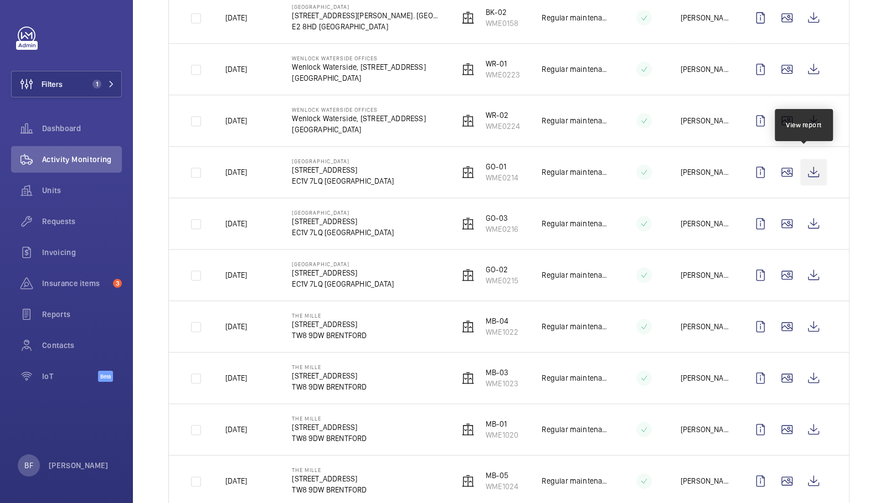
click at [807, 166] on wm-front-icon-button at bounding box center [813, 172] width 27 height 27
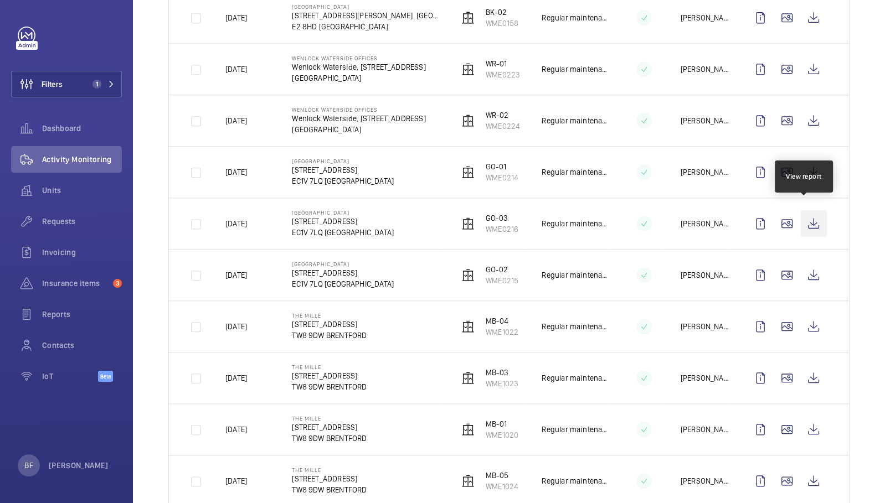
click at [801, 213] on wm-front-icon-button at bounding box center [813, 223] width 27 height 27
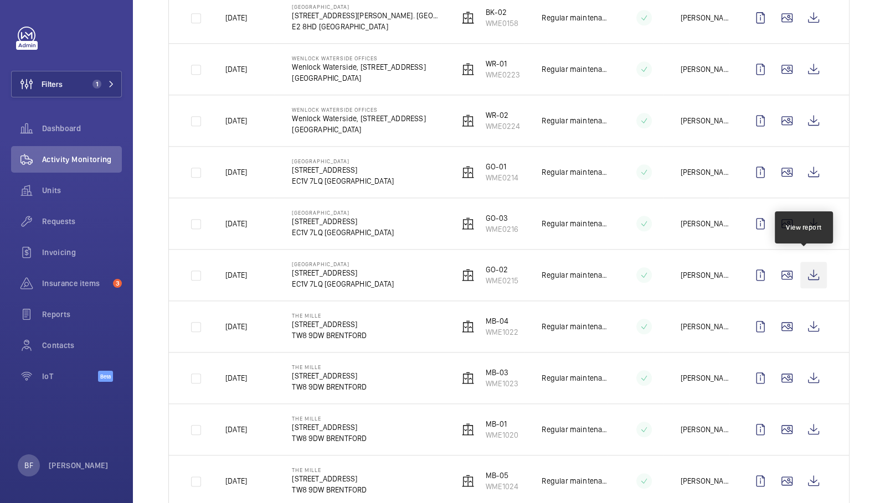
click at [808, 262] on wm-front-icon-button at bounding box center [813, 275] width 27 height 27
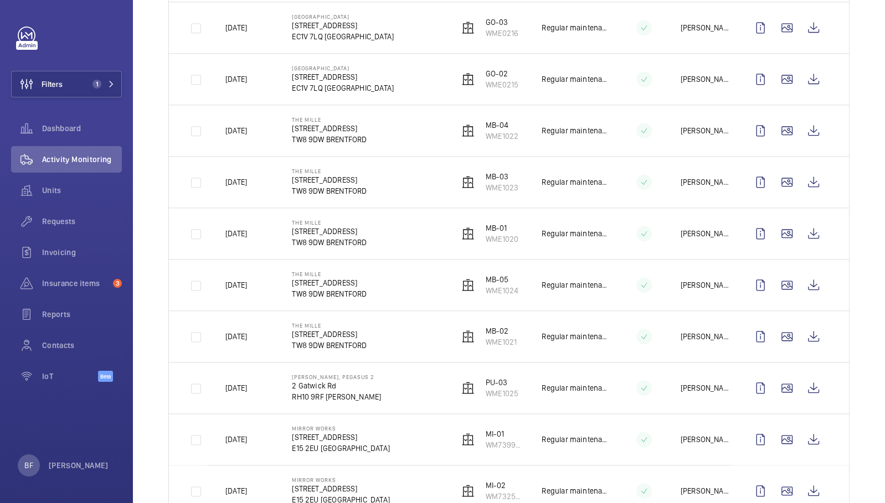
scroll to position [1270, 0]
